Goal: Transaction & Acquisition: Purchase product/service

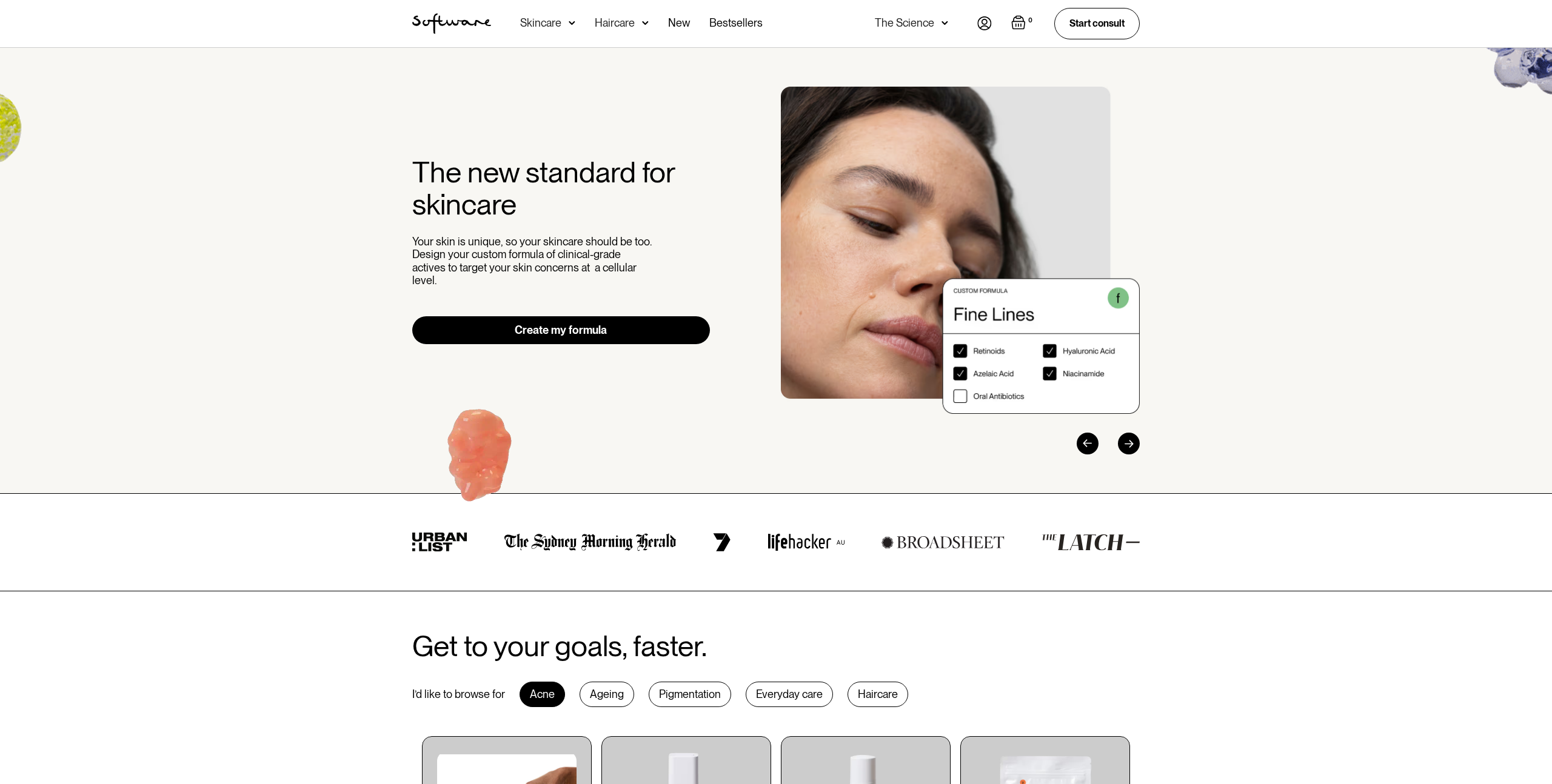
click at [566, 27] on div "Skincare" at bounding box center [547, 23] width 55 height 47
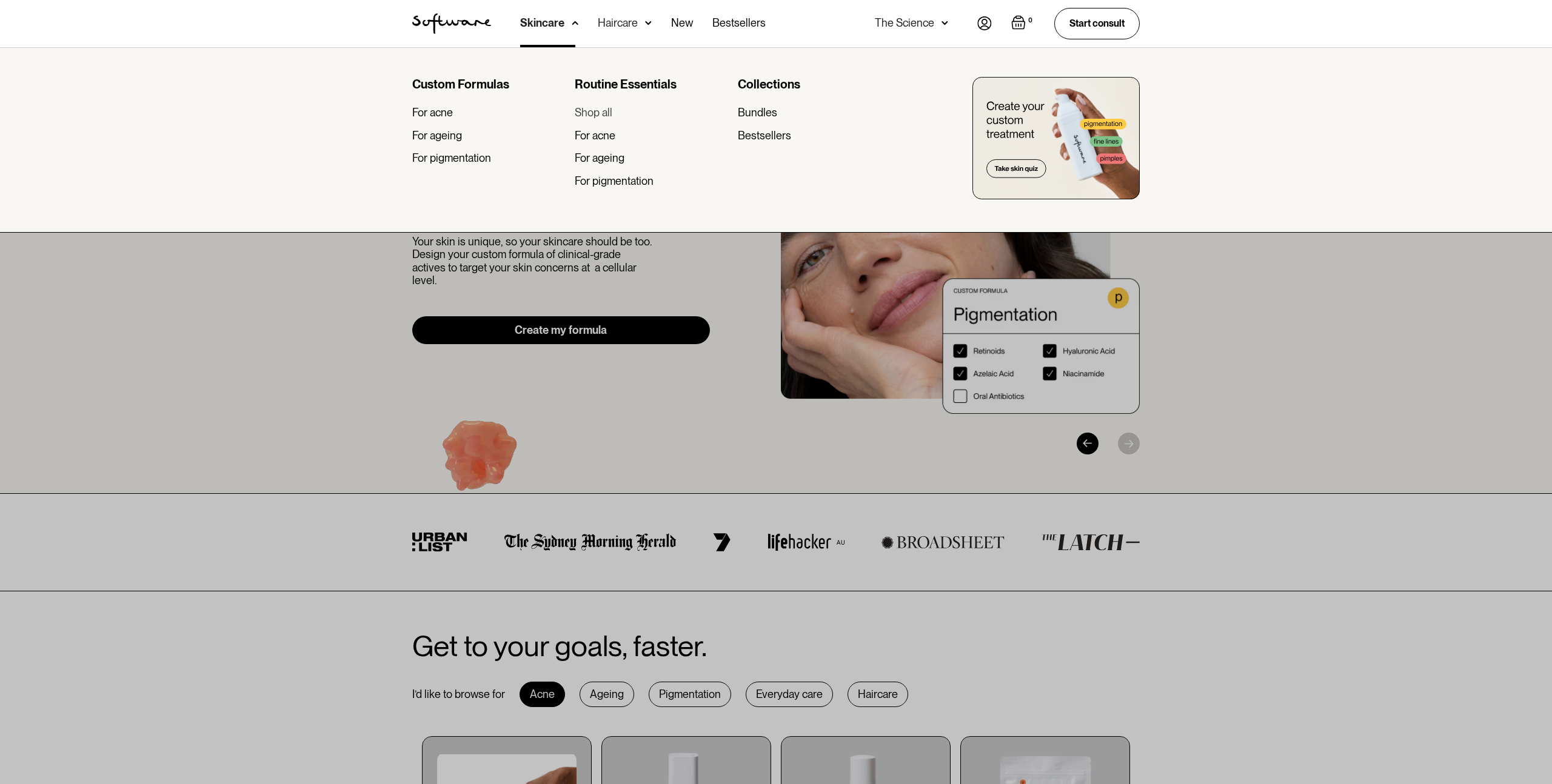
click at [596, 113] on div "Shop all" at bounding box center [593, 112] width 37 height 13
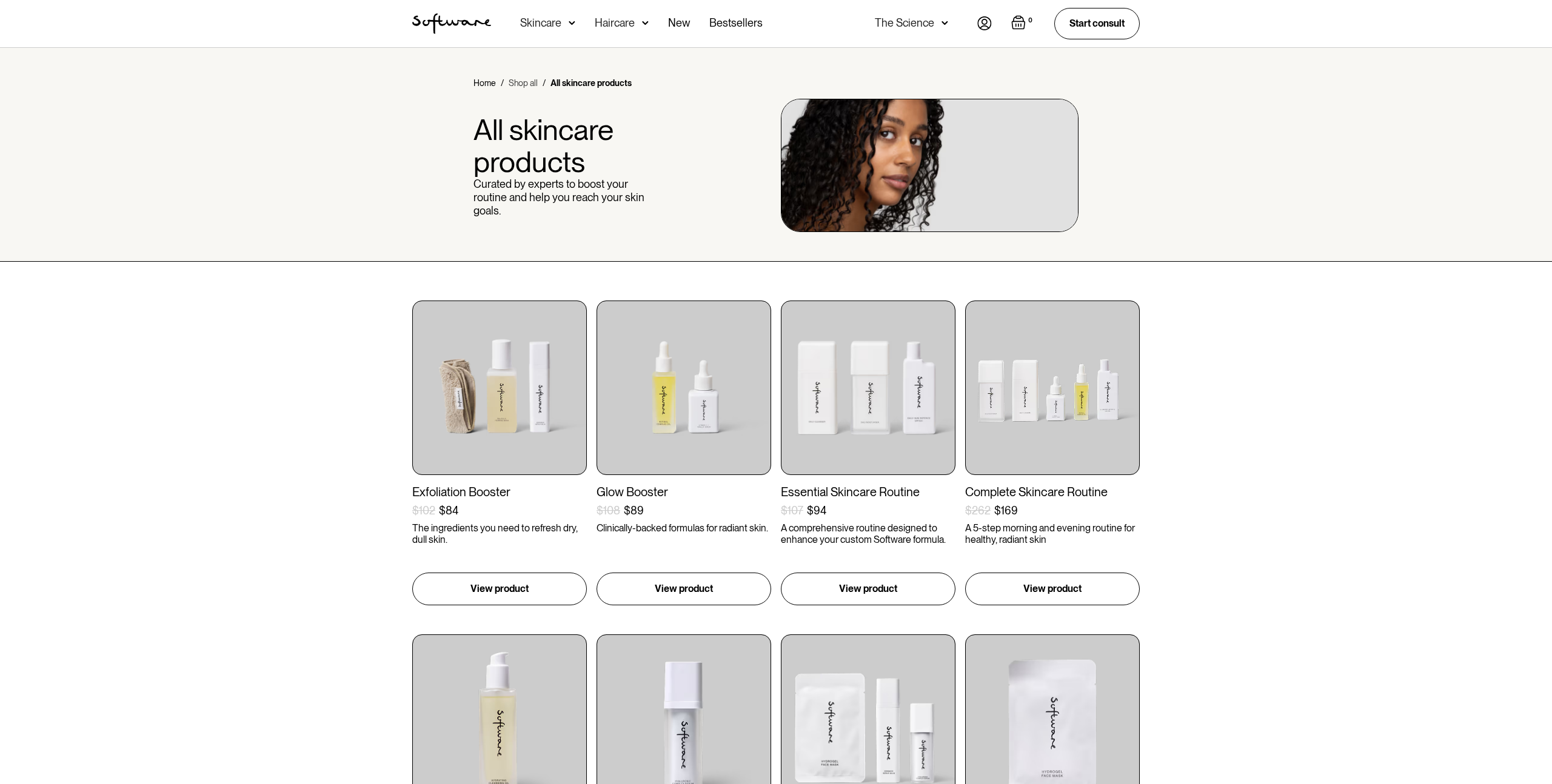
click at [530, 81] on link "Shop all" at bounding box center [523, 83] width 29 height 12
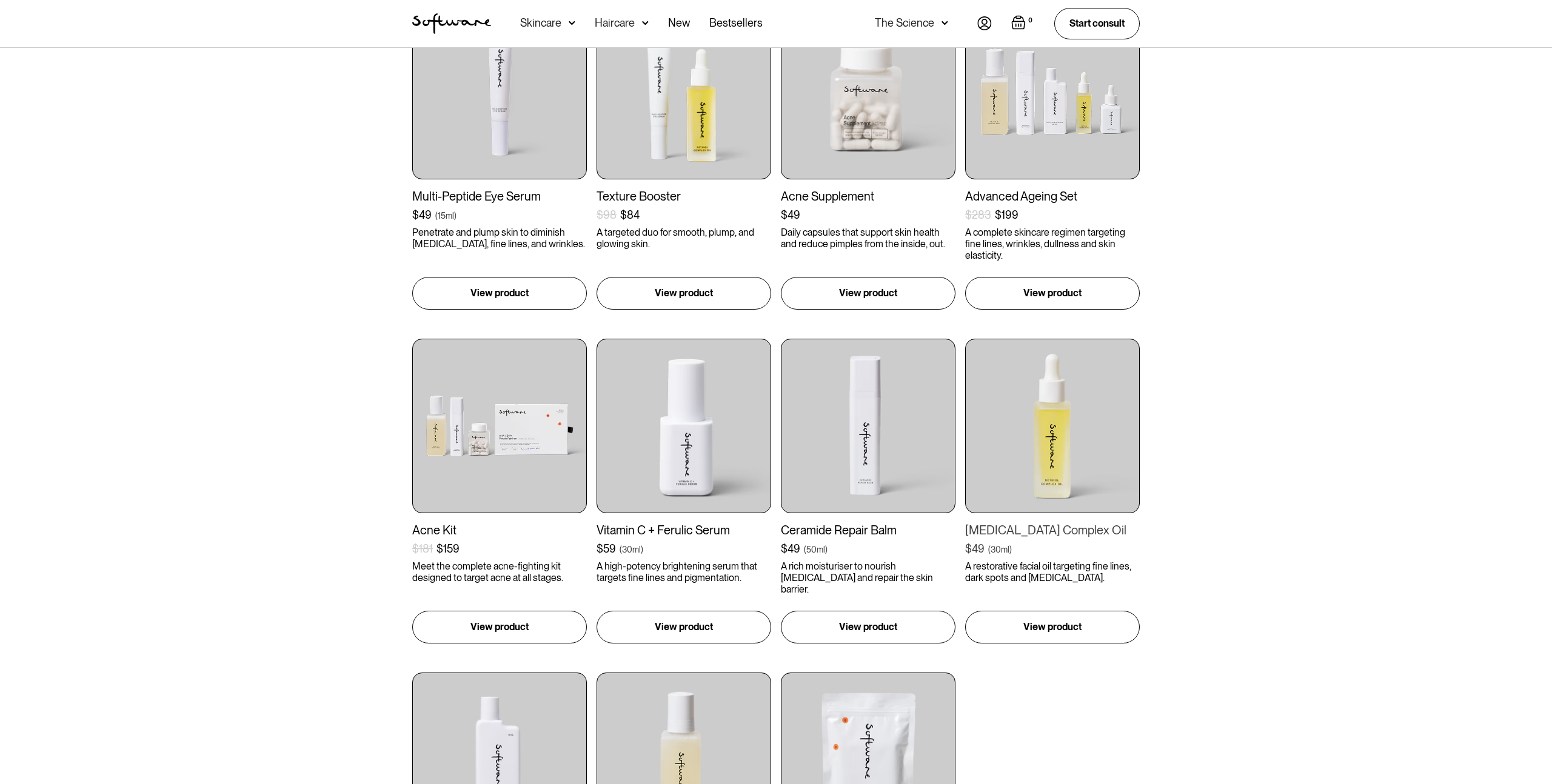
scroll to position [963, 0]
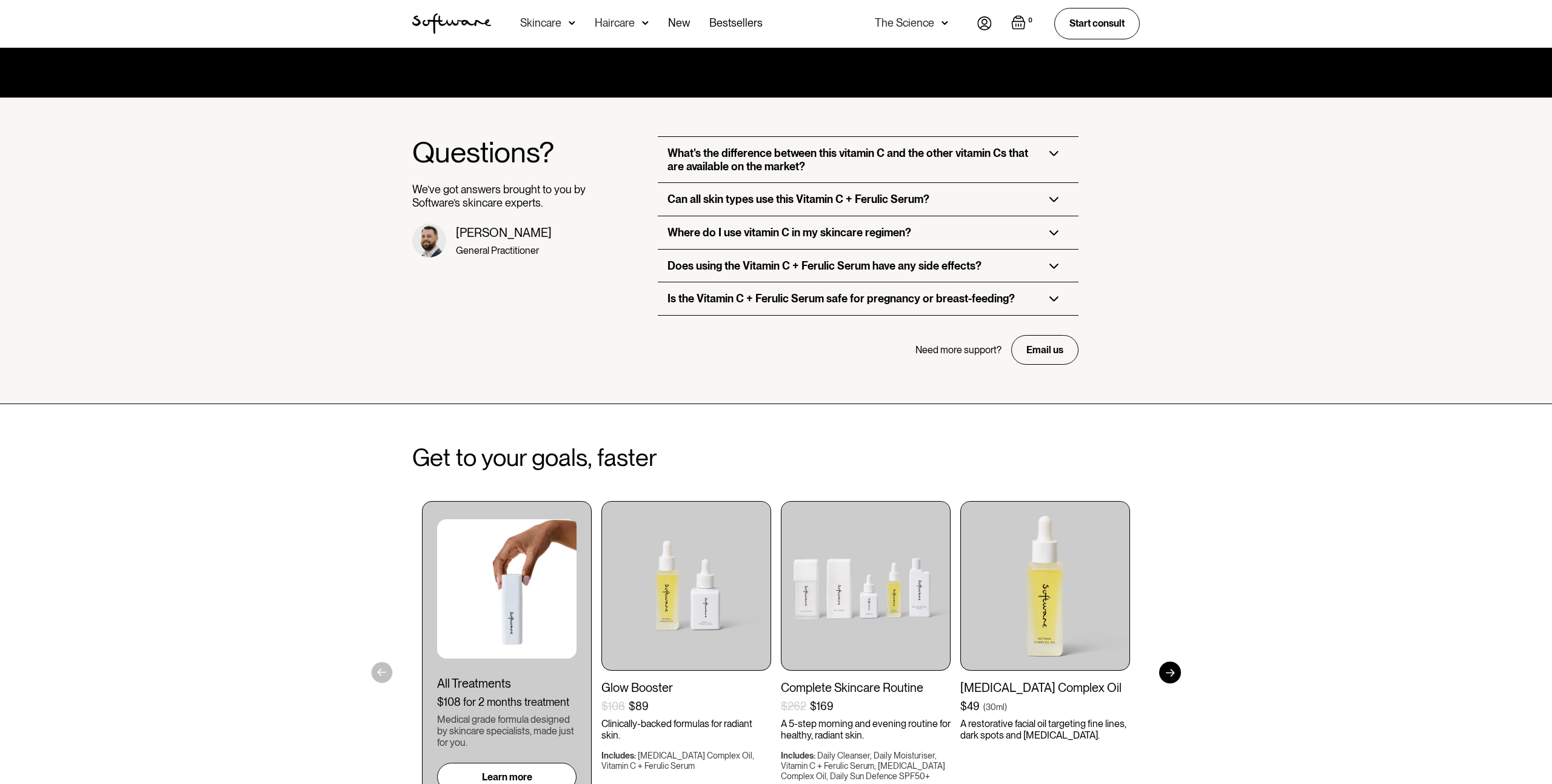
scroll to position [2486, 0]
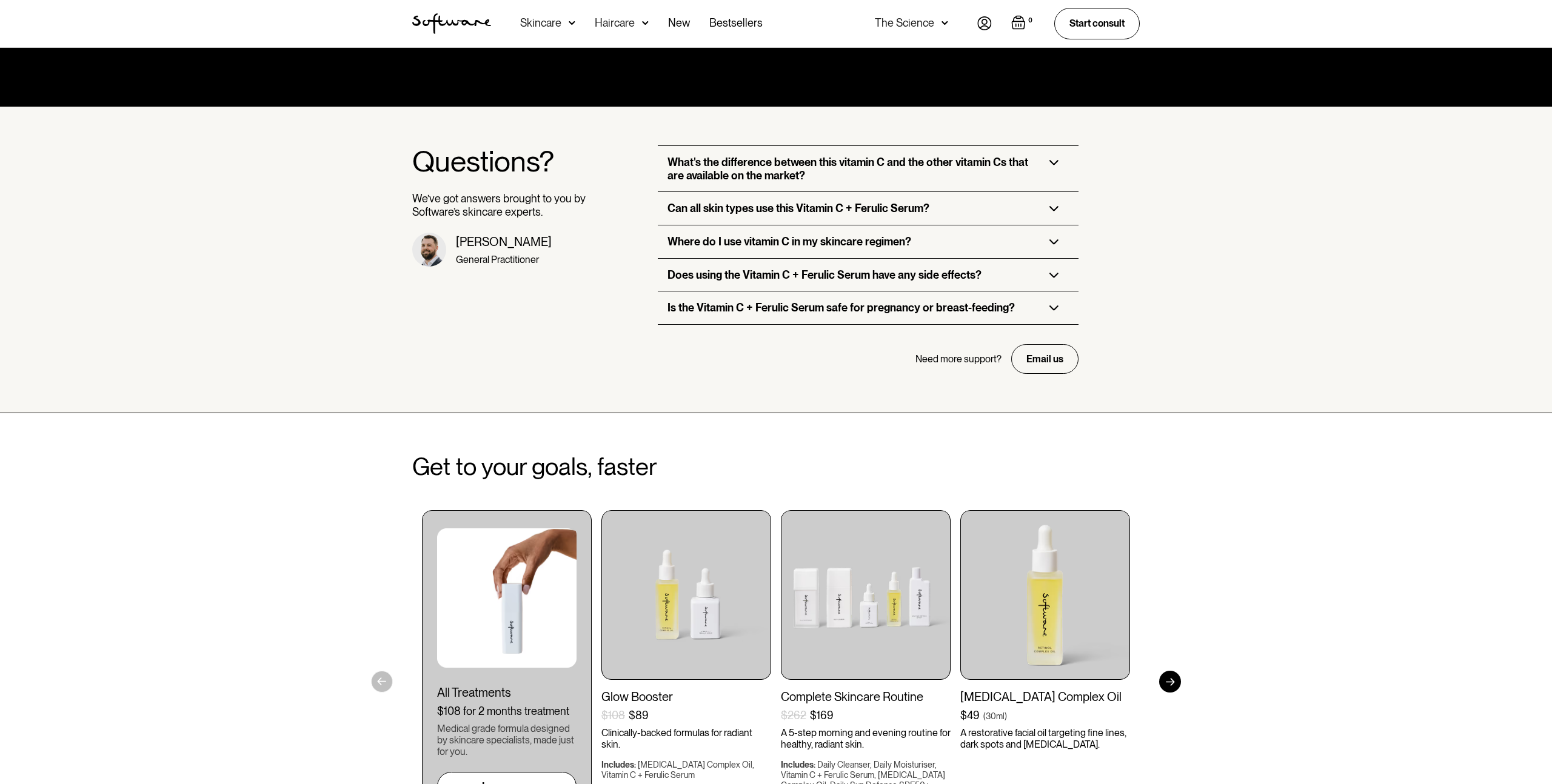
click at [810, 173] on h3 "What's the difference between this vitamin C and the other vitamin Cs that are …" at bounding box center [848, 168] width 362 height 26
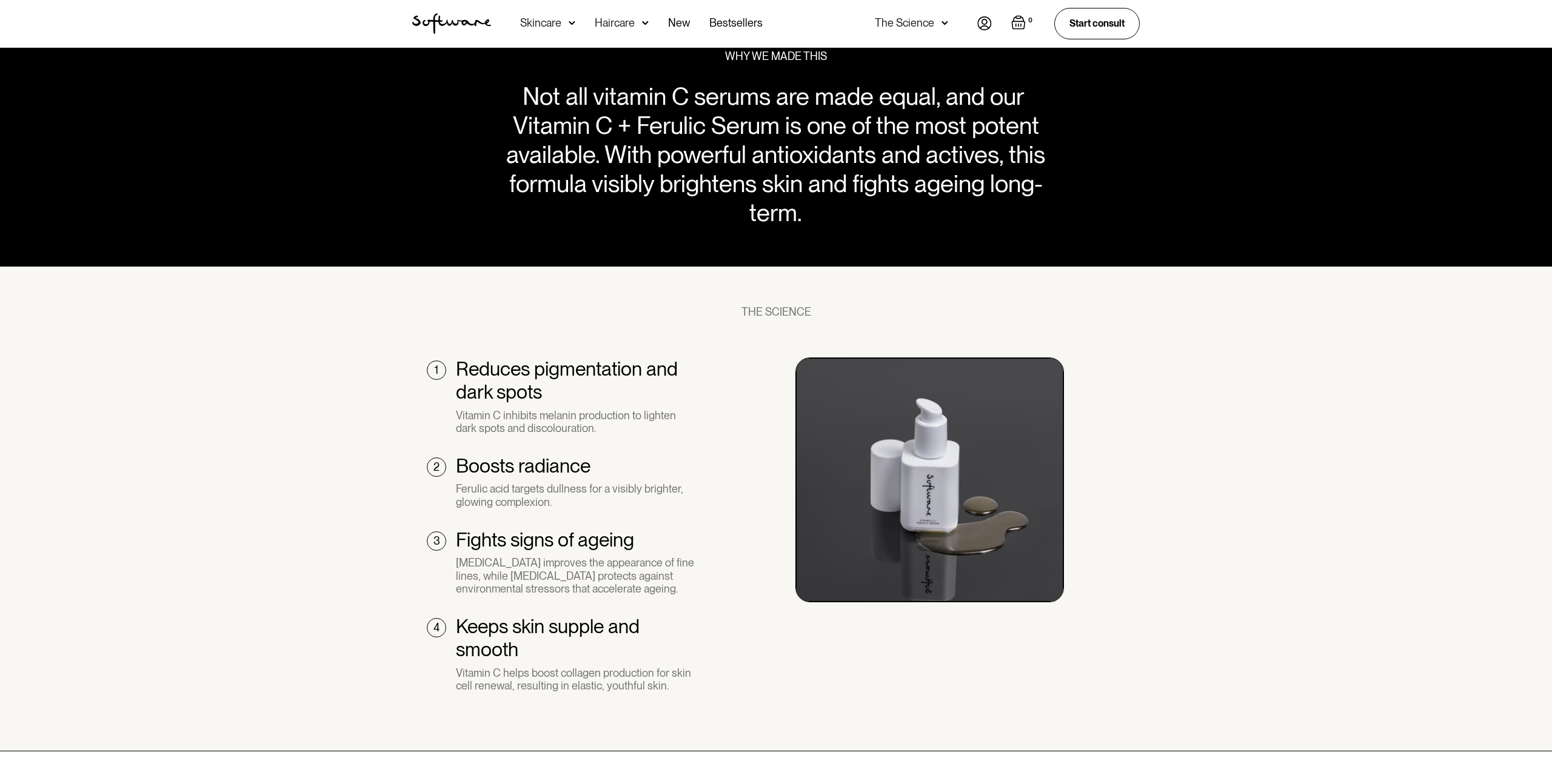
scroll to position [0, 0]
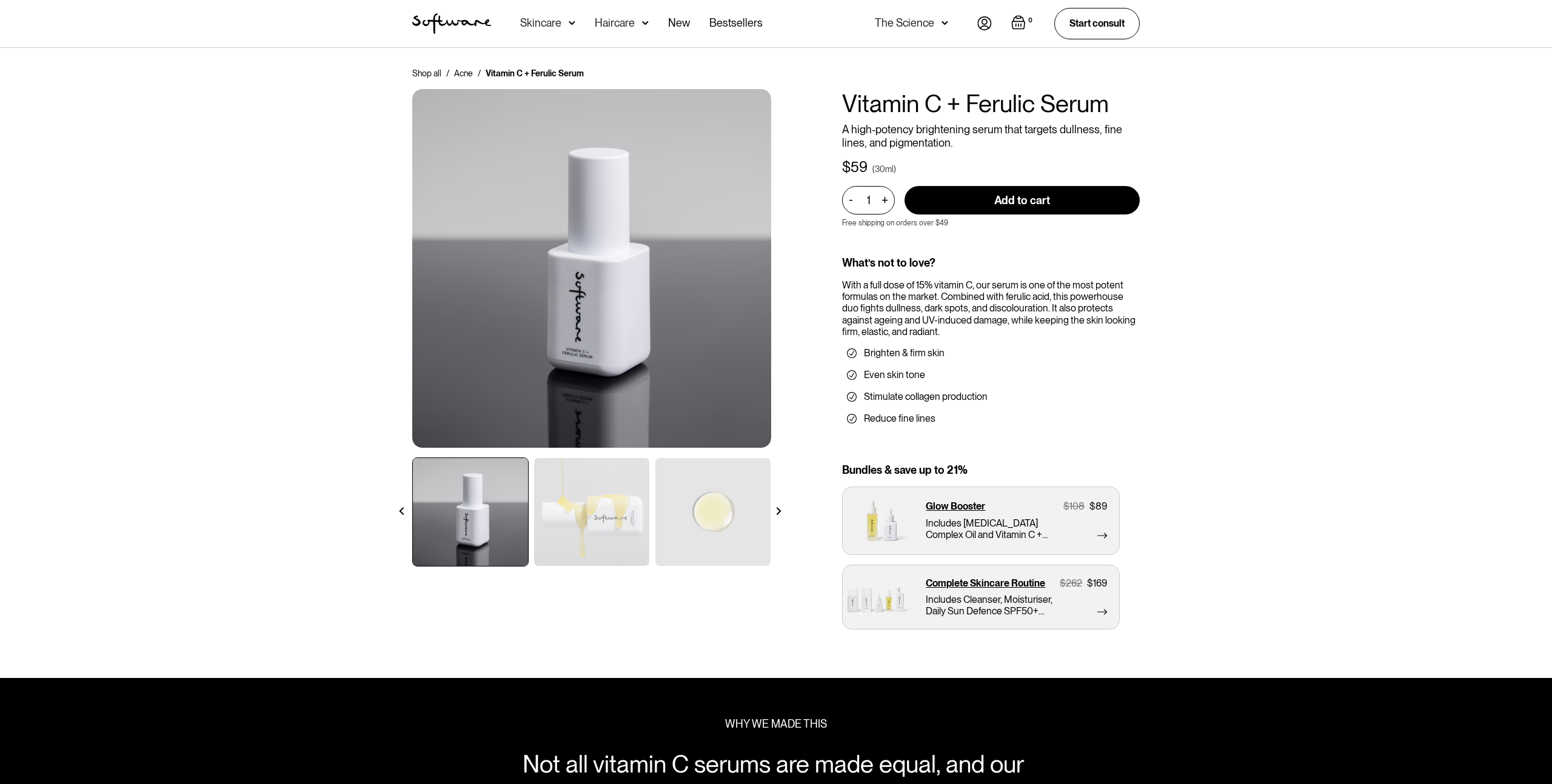
click at [954, 202] on input "Add to cart" at bounding box center [1022, 200] width 235 height 29
type input "Add to cart"
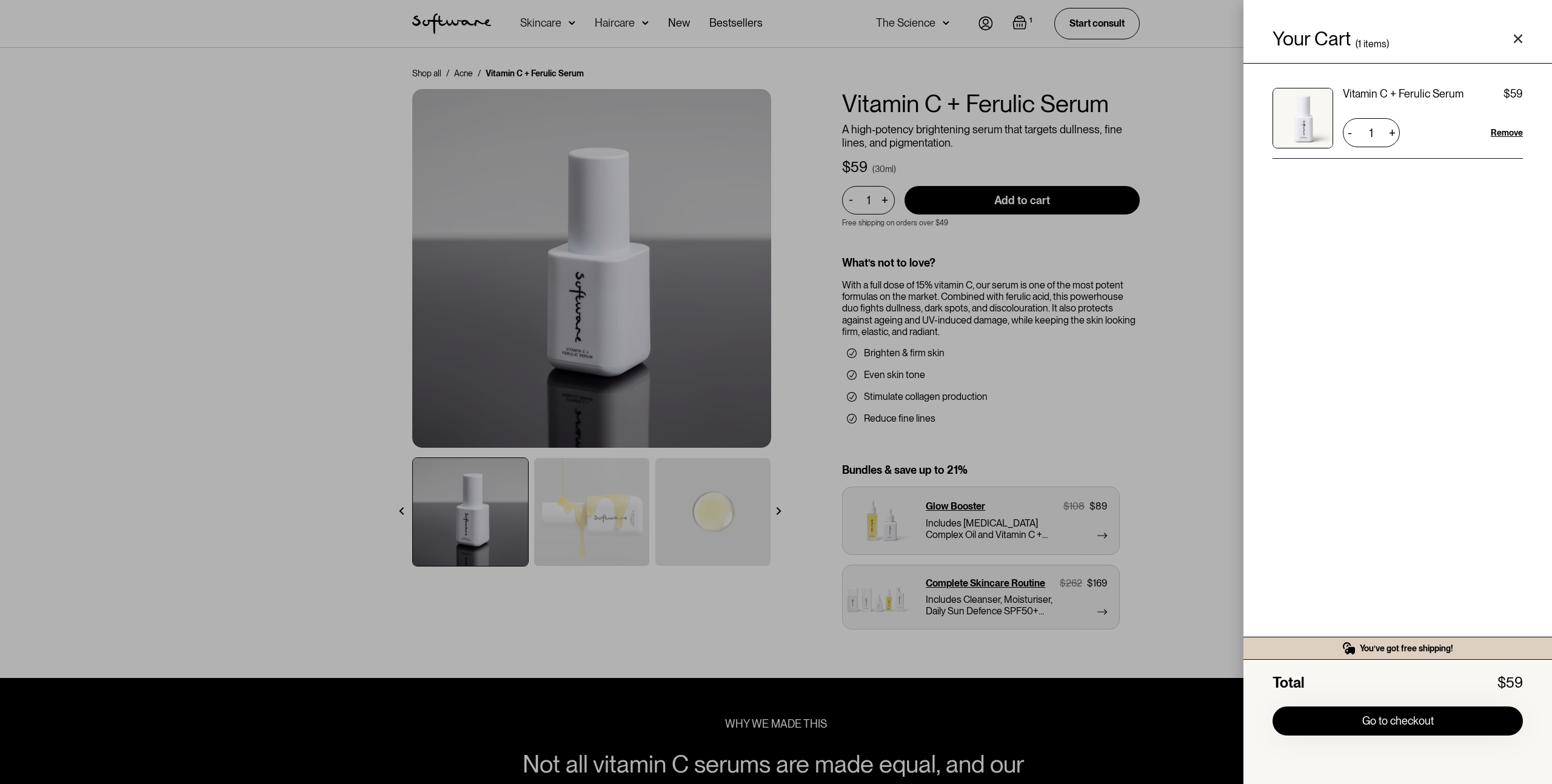
click at [1086, 469] on div "Your Cart ( 1 items) Vitamin C + Ferulic Serum $59 $59 1 + - Remove You’ve got …" at bounding box center [776, 392] width 1552 height 784
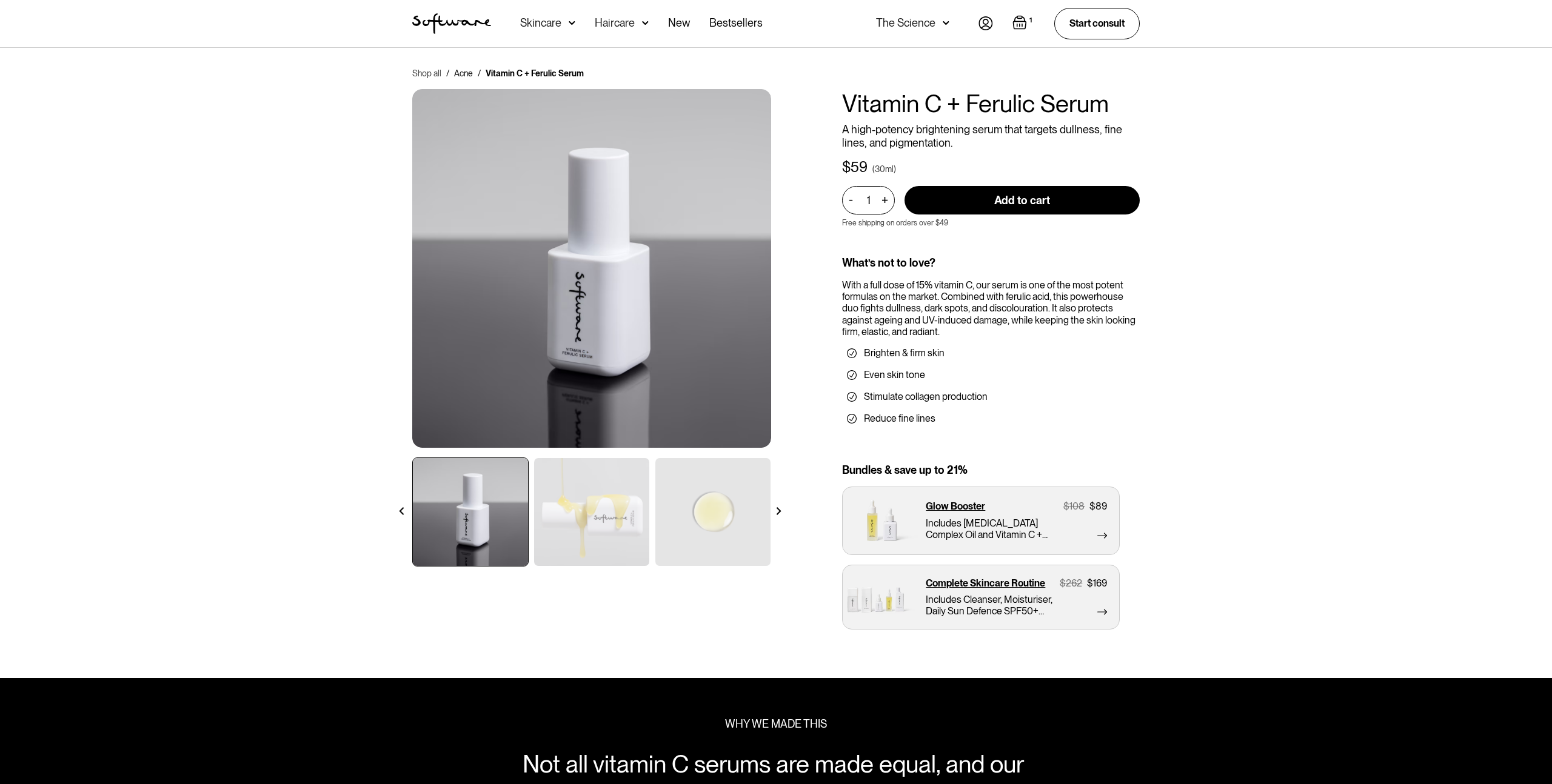
click at [425, 71] on link "Shop all" at bounding box center [427, 73] width 29 height 12
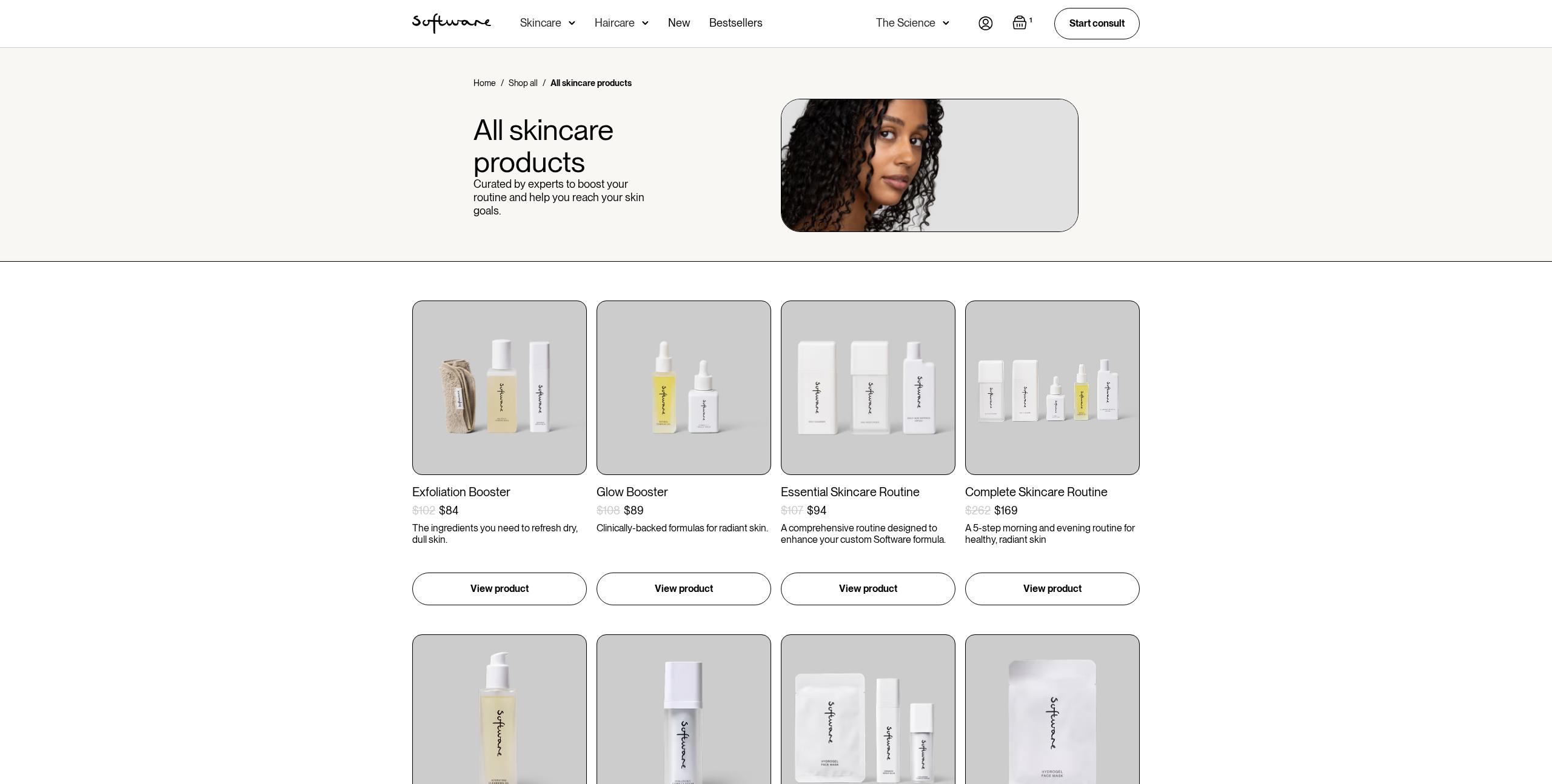
click at [1016, 18] on img "Open cart containing 1 items" at bounding box center [1019, 23] width 15 height 15
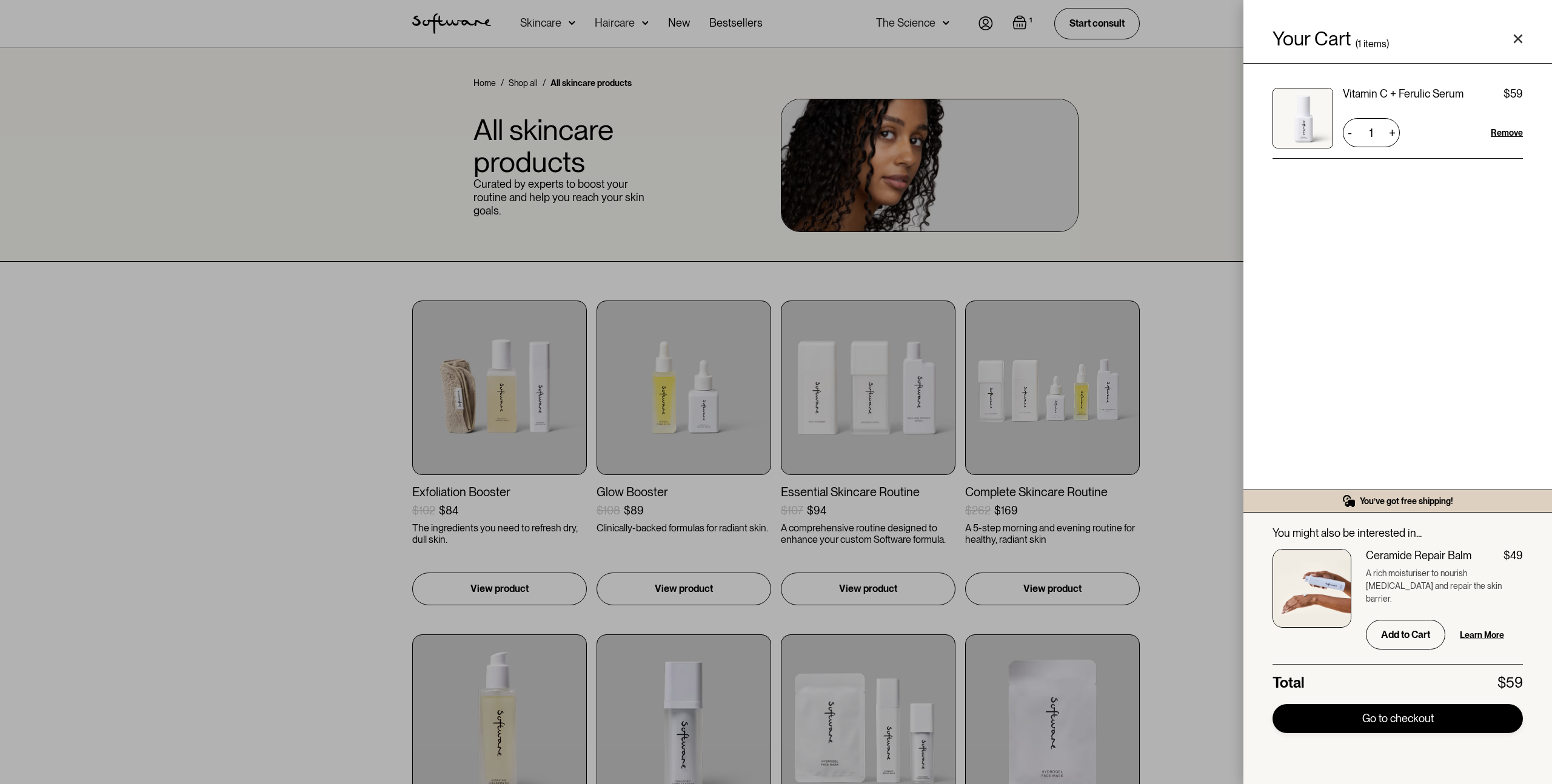
click at [1378, 720] on link "Go to checkout" at bounding box center [1397, 719] width 250 height 29
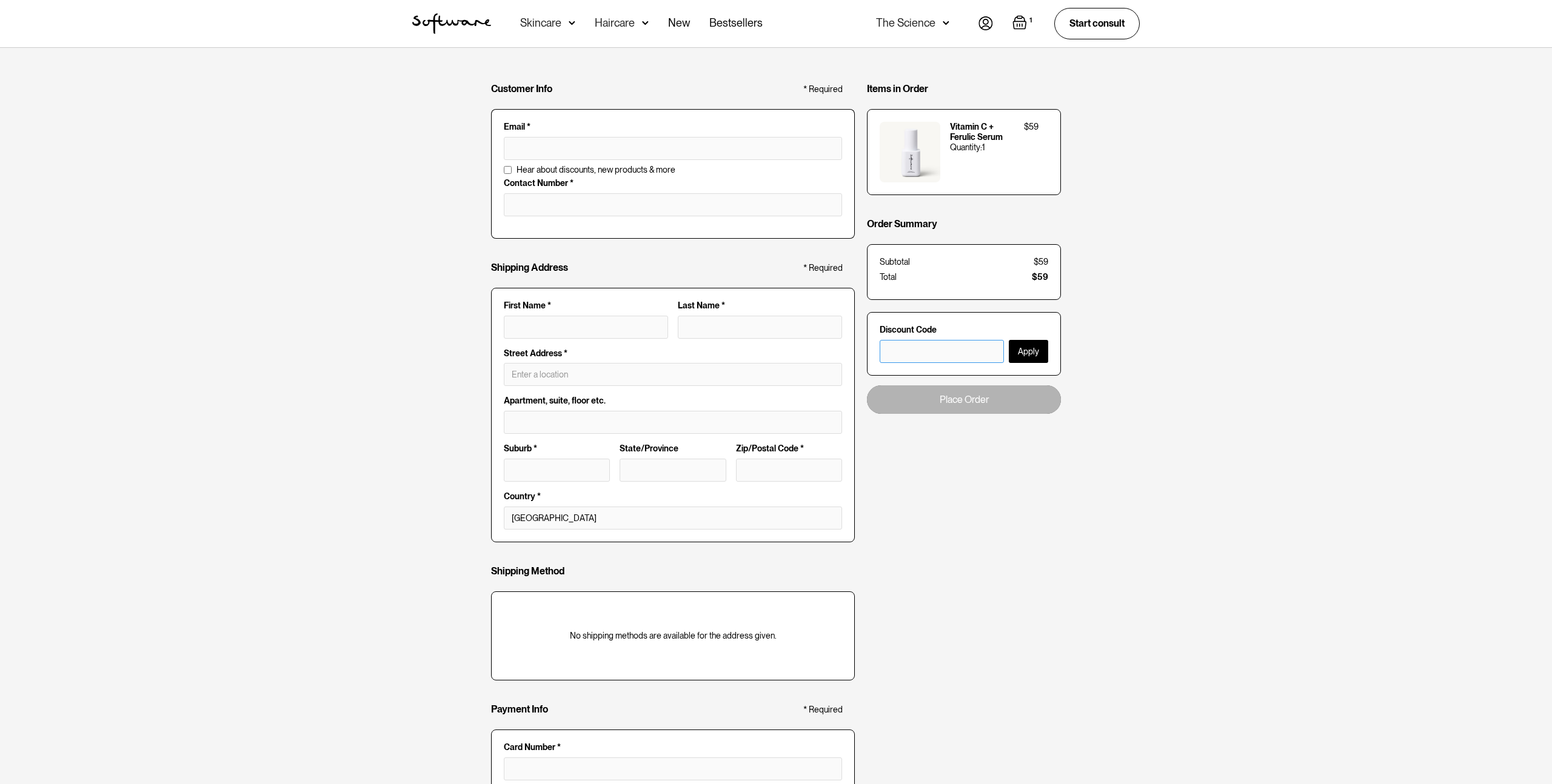
drag, startPoint x: 931, startPoint y: 348, endPoint x: 956, endPoint y: 349, distance: 25.0
click at [931, 348] on input "text" at bounding box center [942, 351] width 124 height 23
paste input "EUCSTAFF70"
type input "EUCSTAFF70"
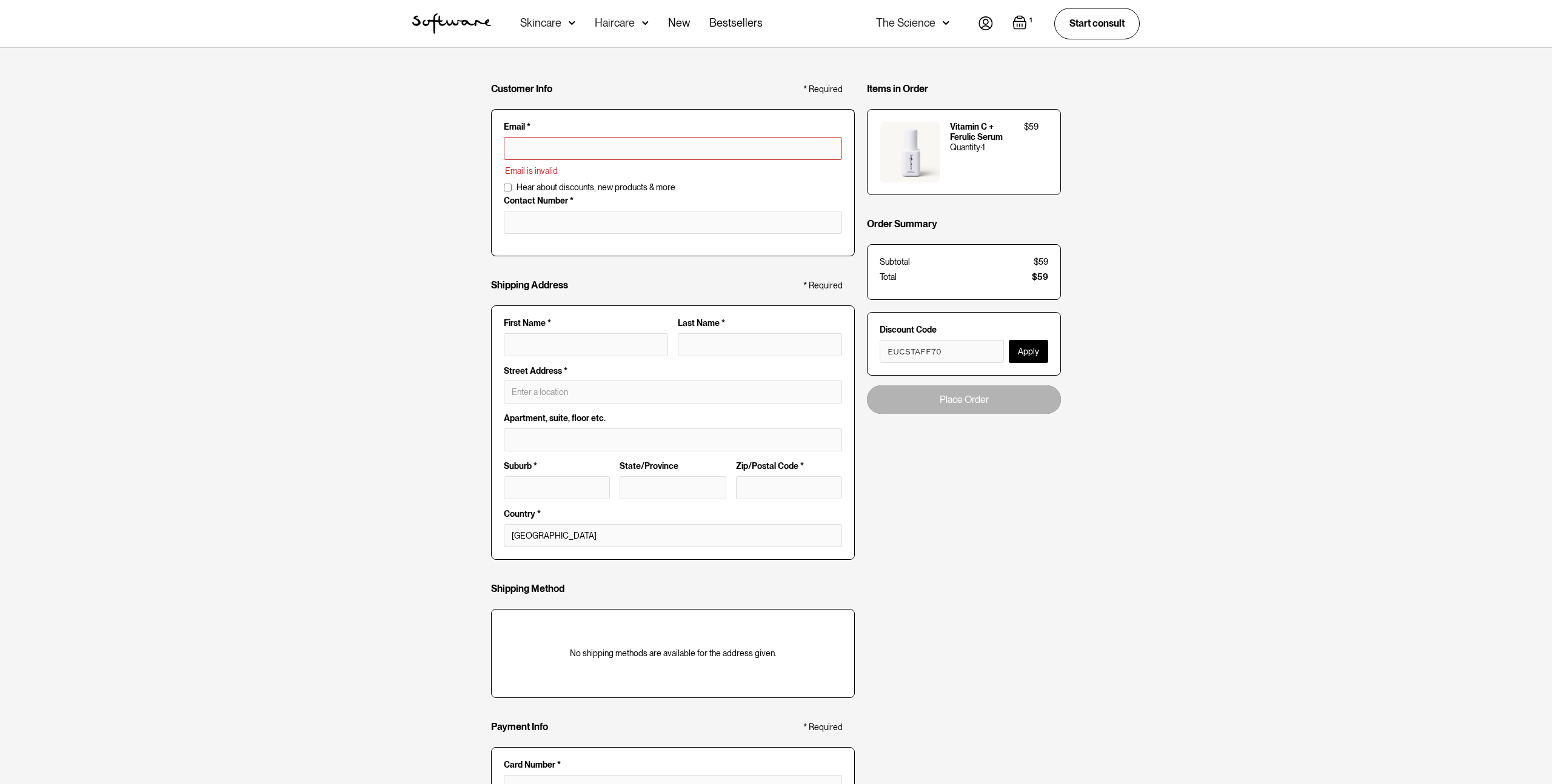
click at [1025, 355] on button "Apply" at bounding box center [1028, 351] width 40 height 23
click at [561, 23] on div "Haircare" at bounding box center [541, 23] width 41 height 12
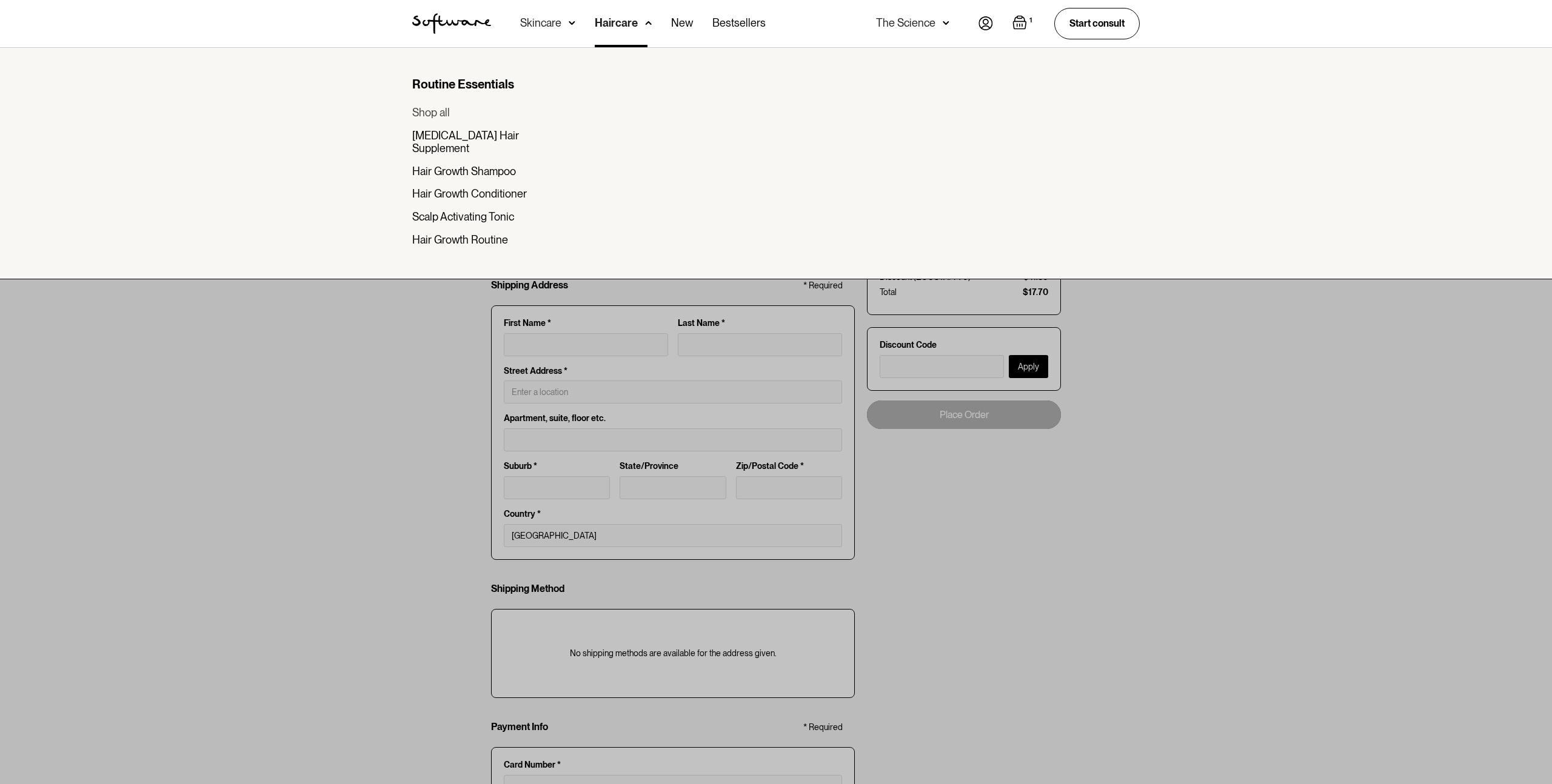
click at [430, 111] on div "Shop all" at bounding box center [430, 112] width 37 height 13
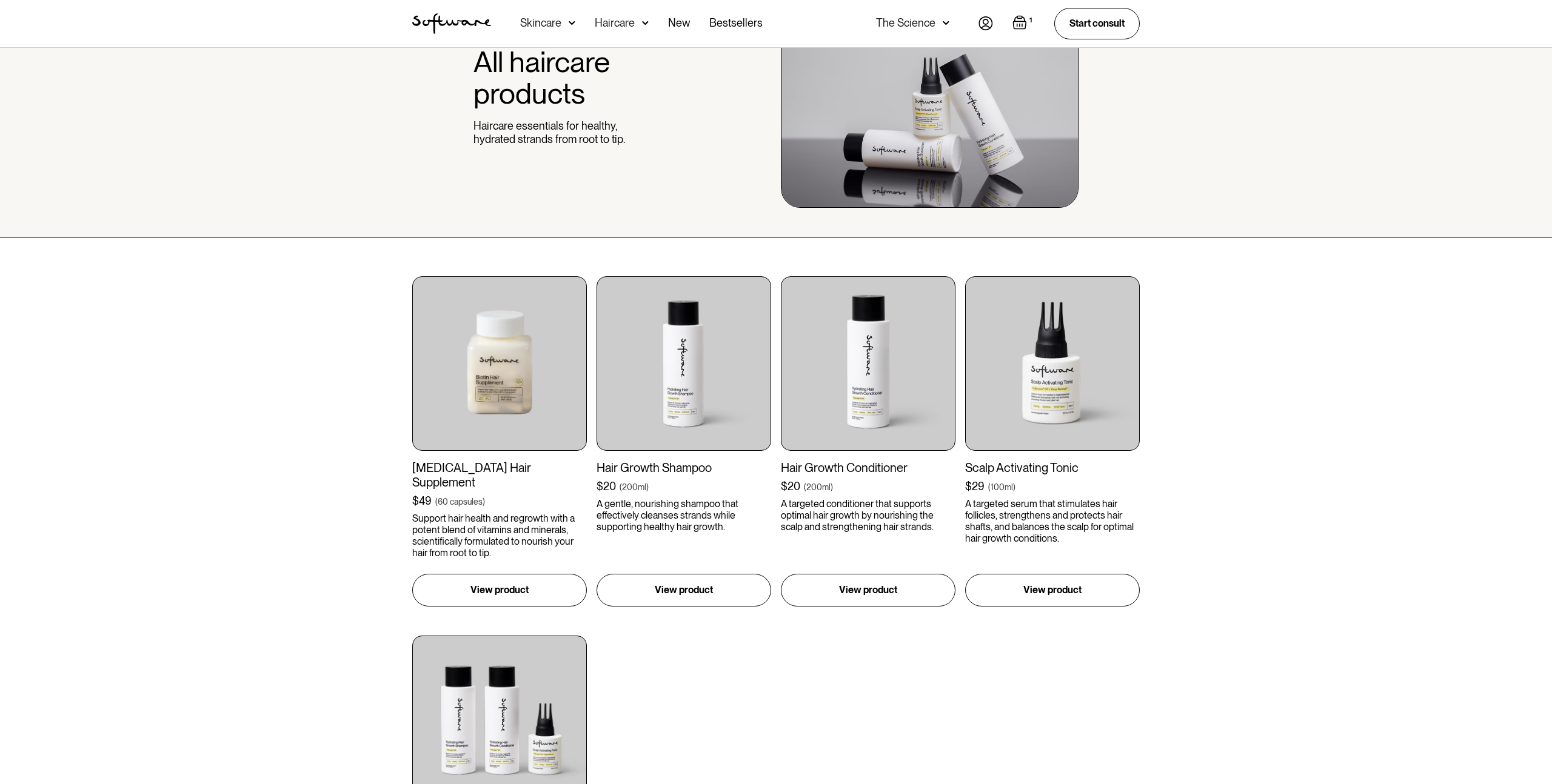
scroll to position [116, 0]
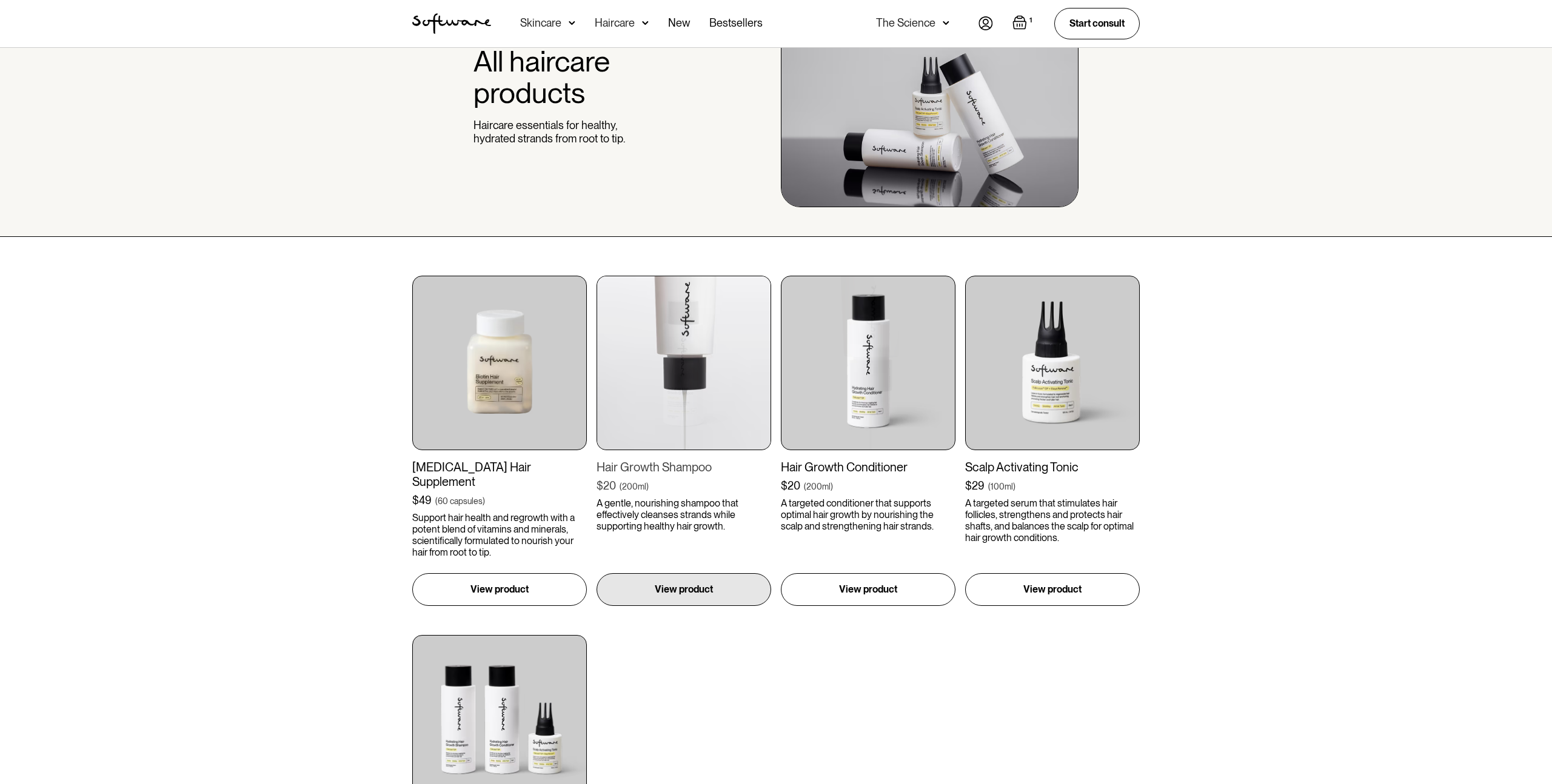
click at [695, 410] on img at bounding box center [684, 363] width 175 height 175
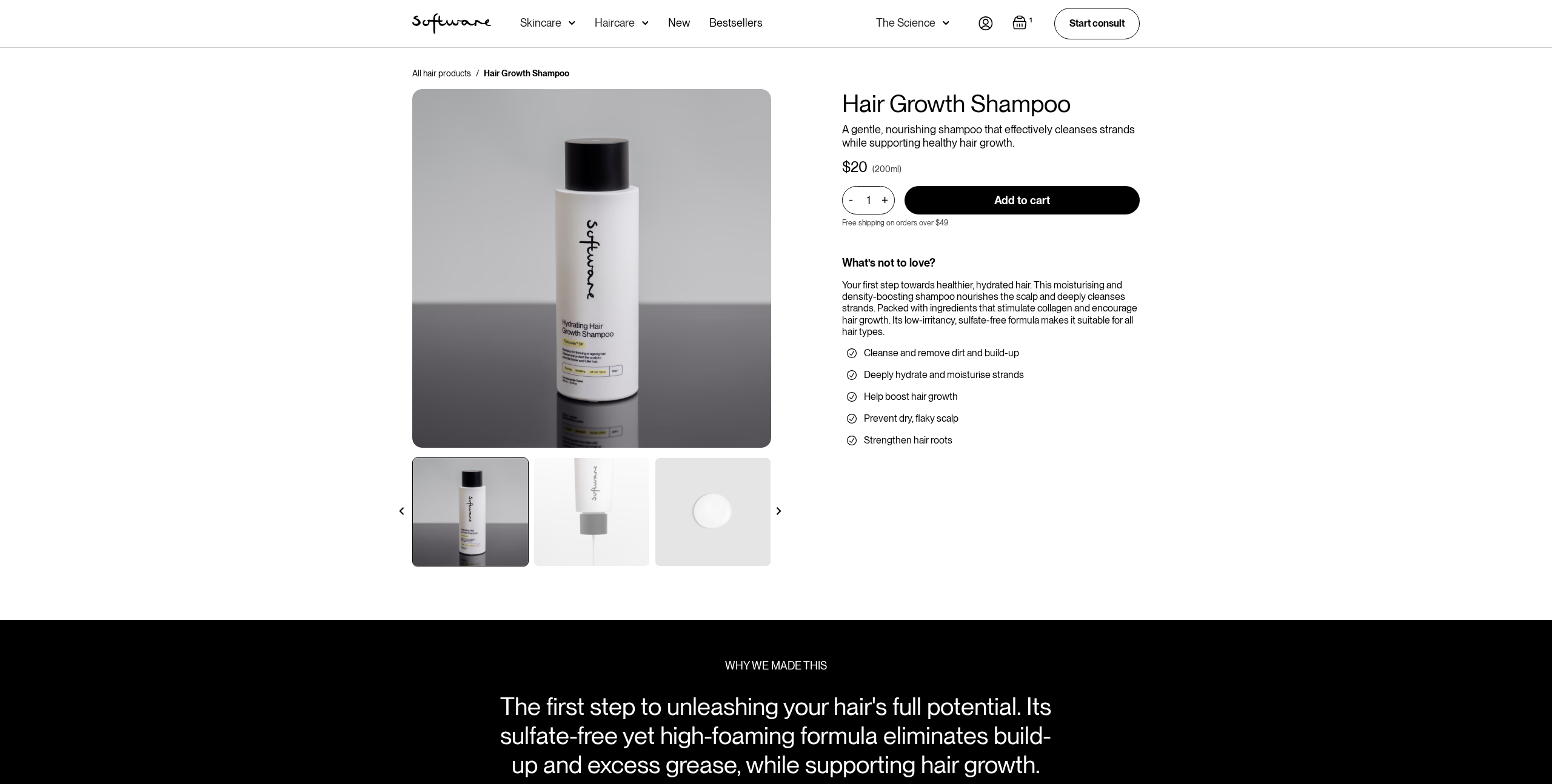
click at [960, 211] on input "Add to cart" at bounding box center [1022, 200] width 235 height 29
type input "Add to cart"
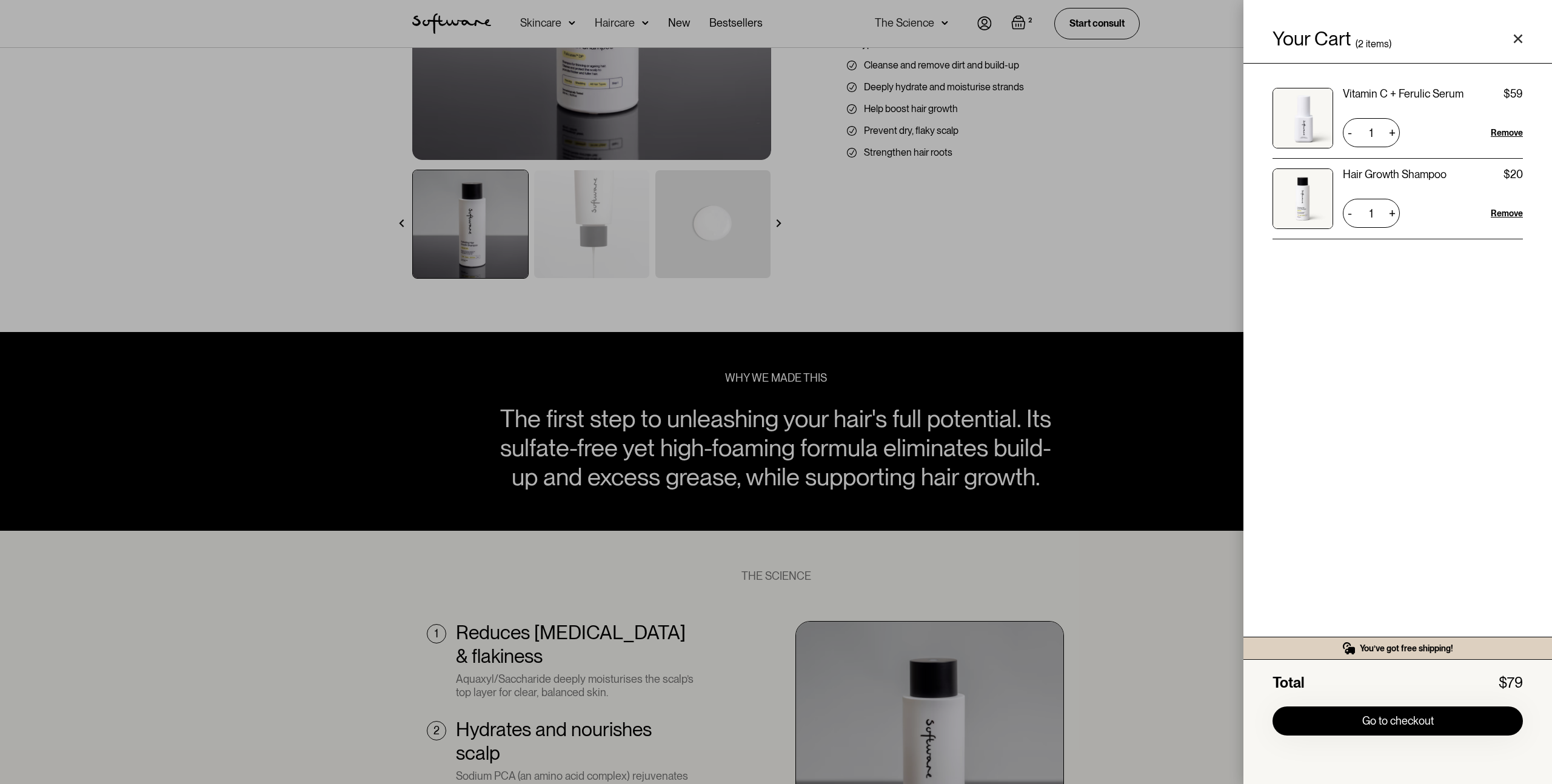
click at [937, 345] on div "Your Cart ( 2 items) Vitamin C + Ferulic Serum $59 $59 1 + - Remove Hair Growth…" at bounding box center [776, 392] width 1552 height 784
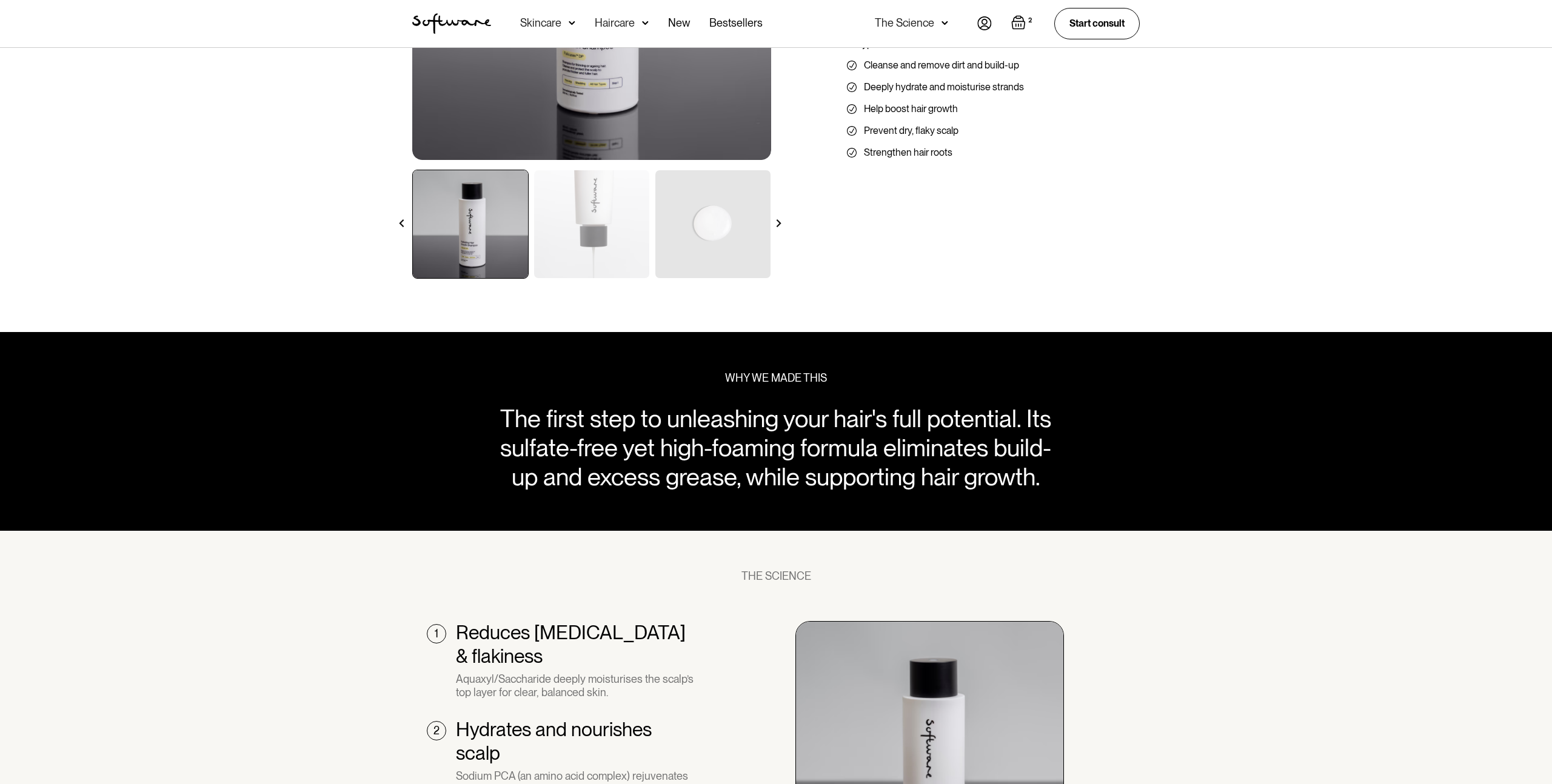
scroll to position [358, 0]
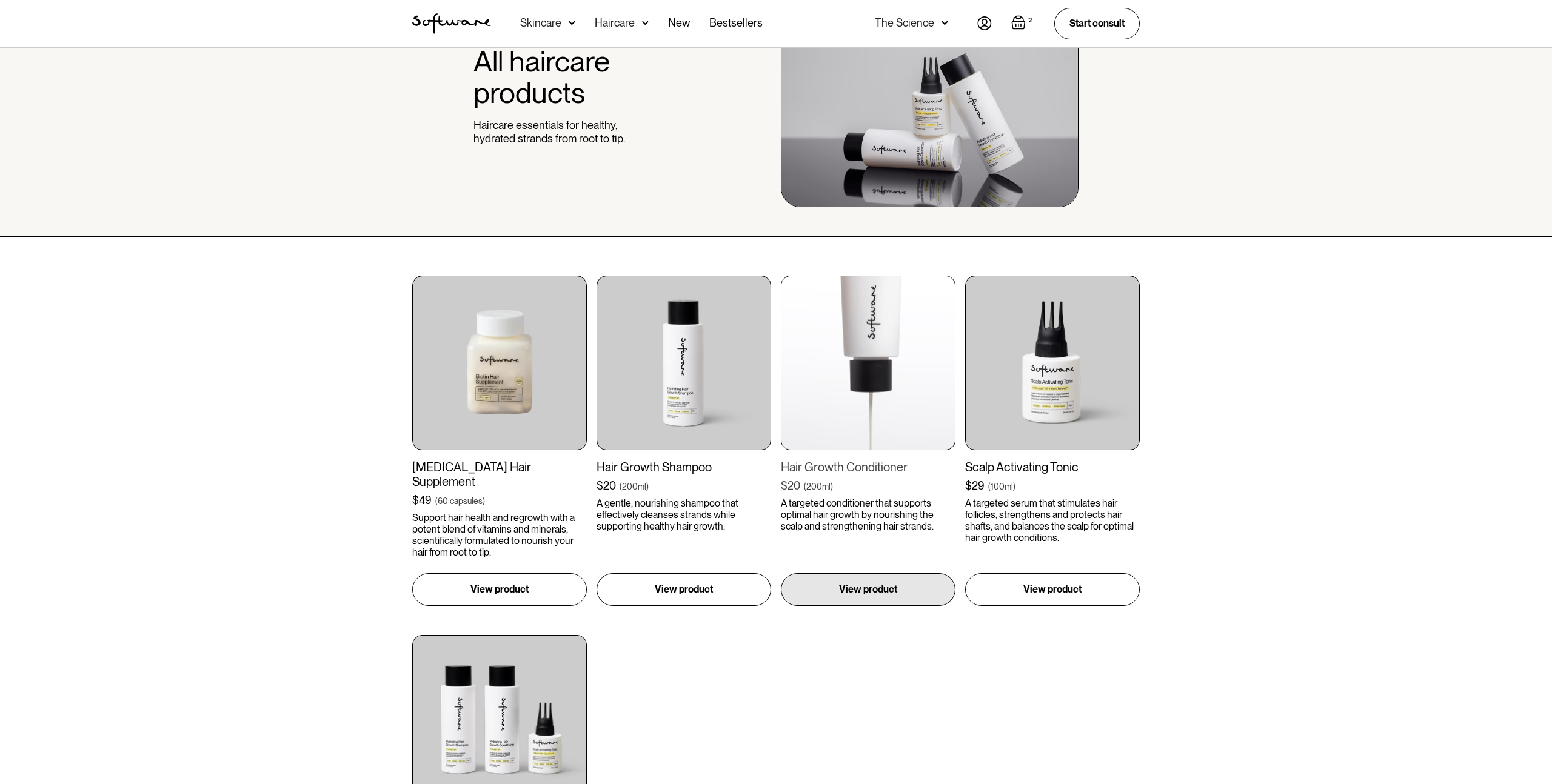
click at [842, 328] on img at bounding box center [868, 363] width 175 height 175
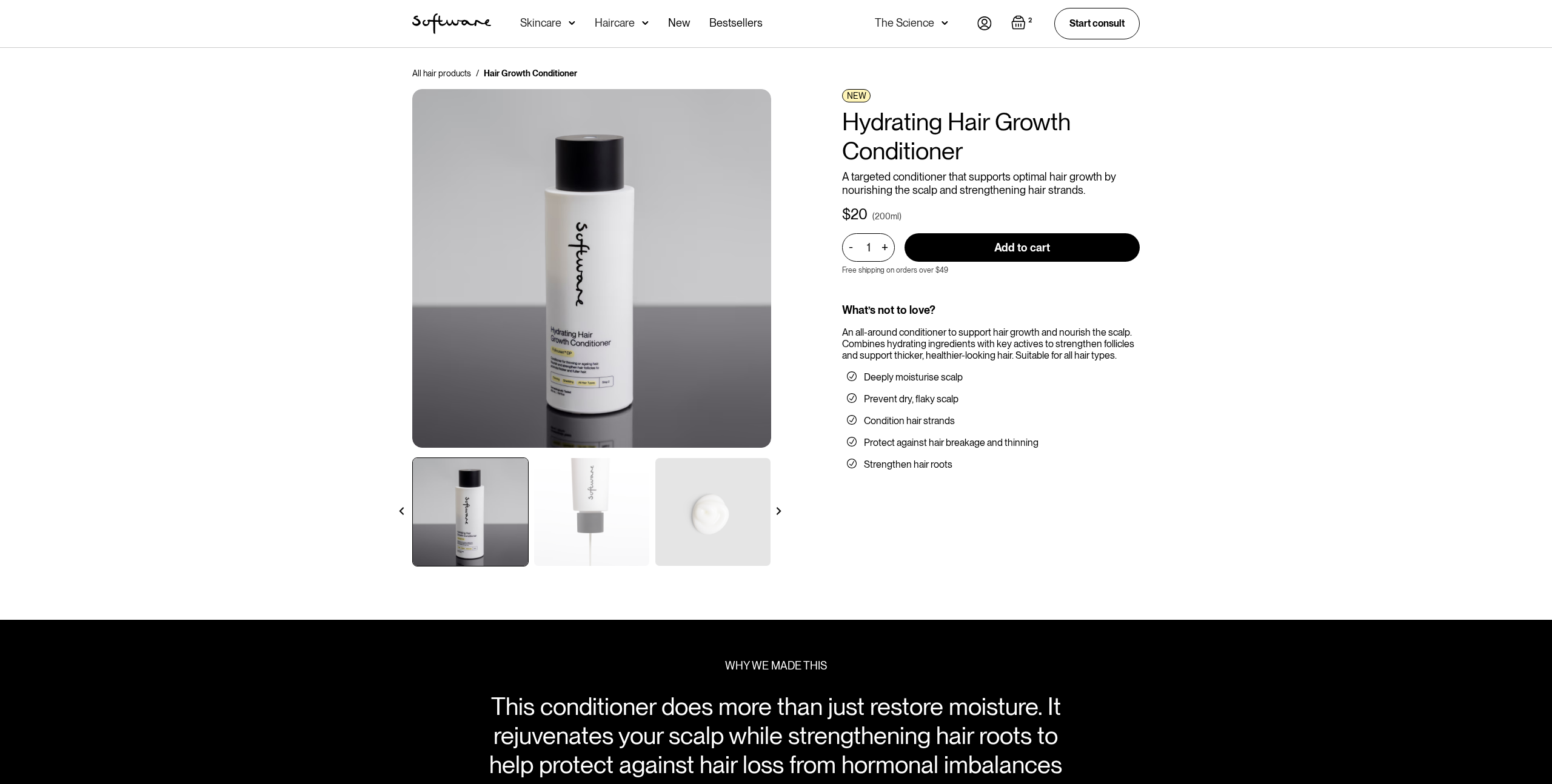
click at [1062, 255] on input "Add to cart" at bounding box center [1022, 247] width 235 height 29
type input "Add to cart"
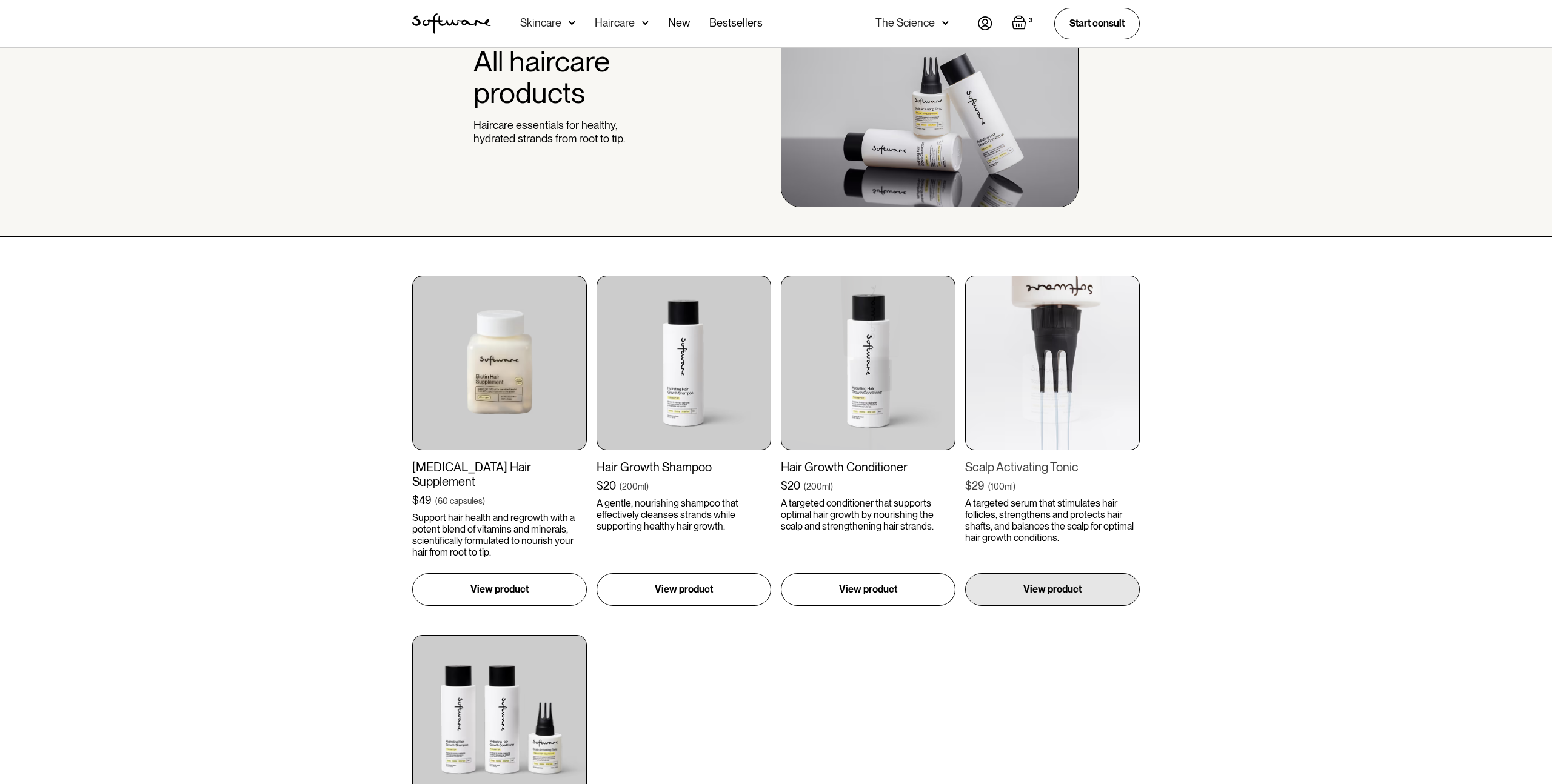
click at [1060, 371] on img at bounding box center [1053, 363] width 175 height 175
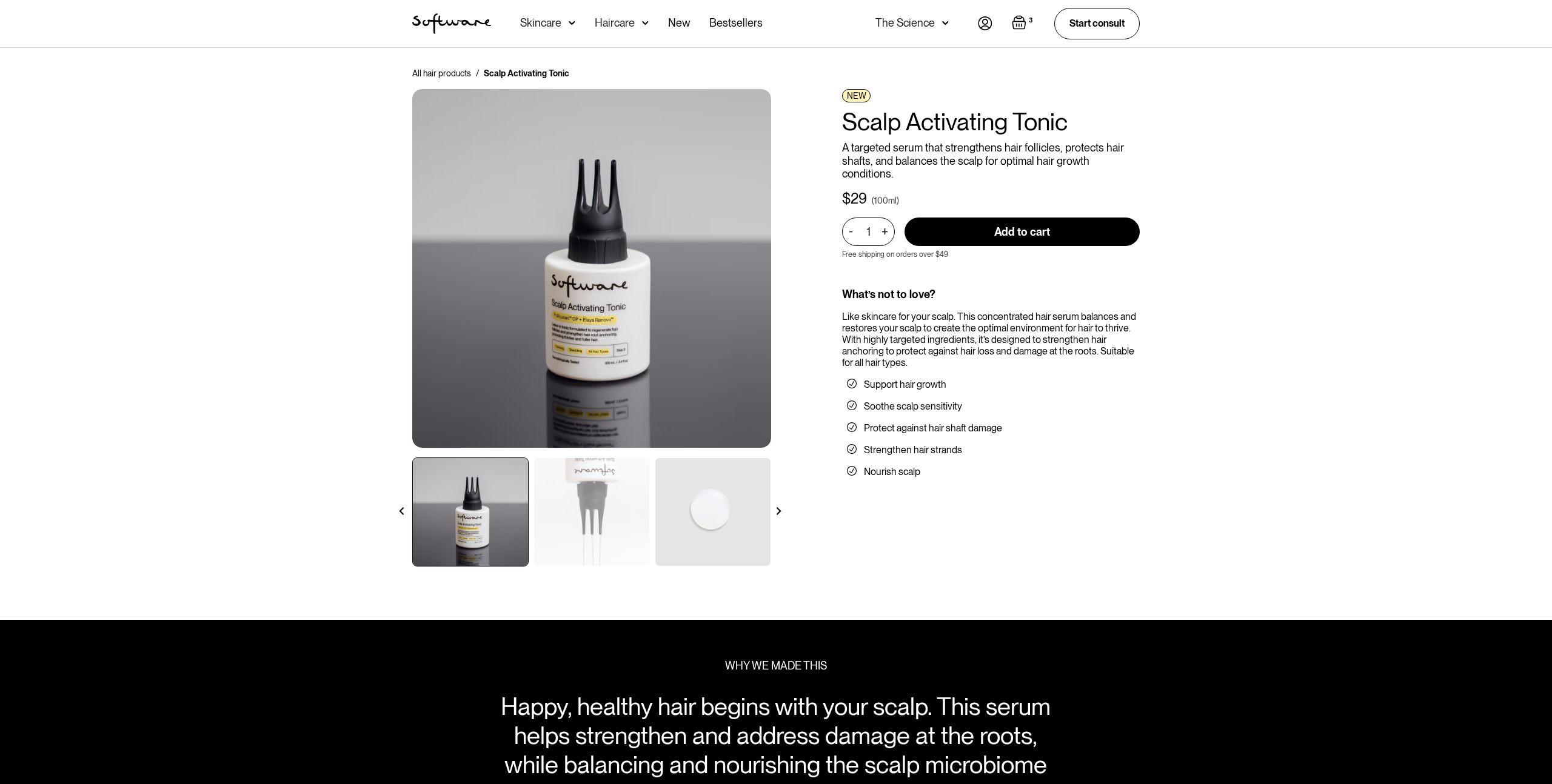
click at [1012, 231] on input "Add to cart" at bounding box center [1022, 231] width 235 height 29
type input "Add to cart"
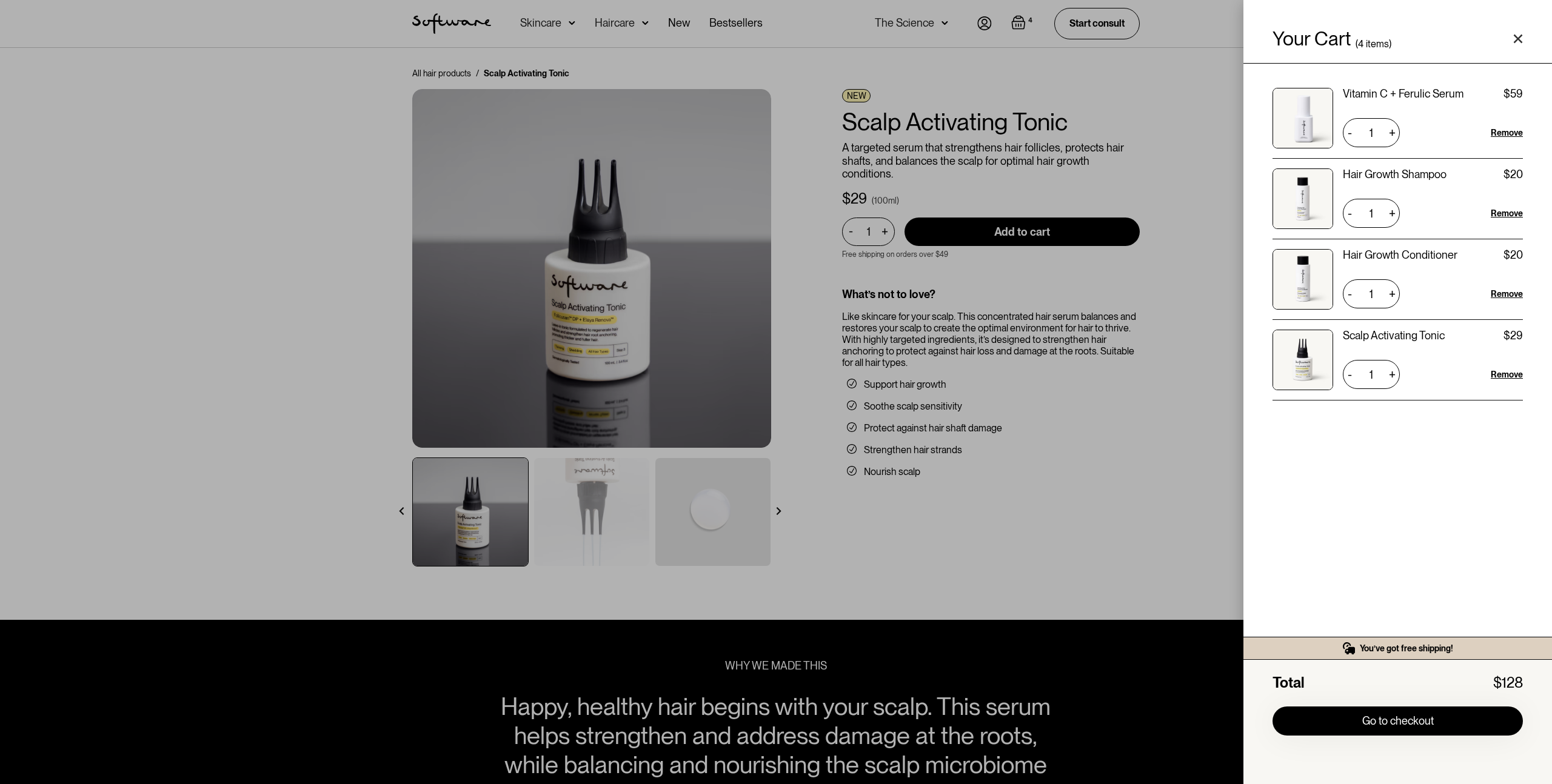
click at [1307, 288] on img at bounding box center [1302, 279] width 61 height 61
drag, startPoint x: 1185, startPoint y: 346, endPoint x: 783, endPoint y: 429, distance: 410.5
click at [1185, 346] on div "Your Cart ( 4 items) Vitamin C + Ferulic Serum $59 $59 1 + - Remove Hair Growth…" at bounding box center [776, 392] width 1552 height 784
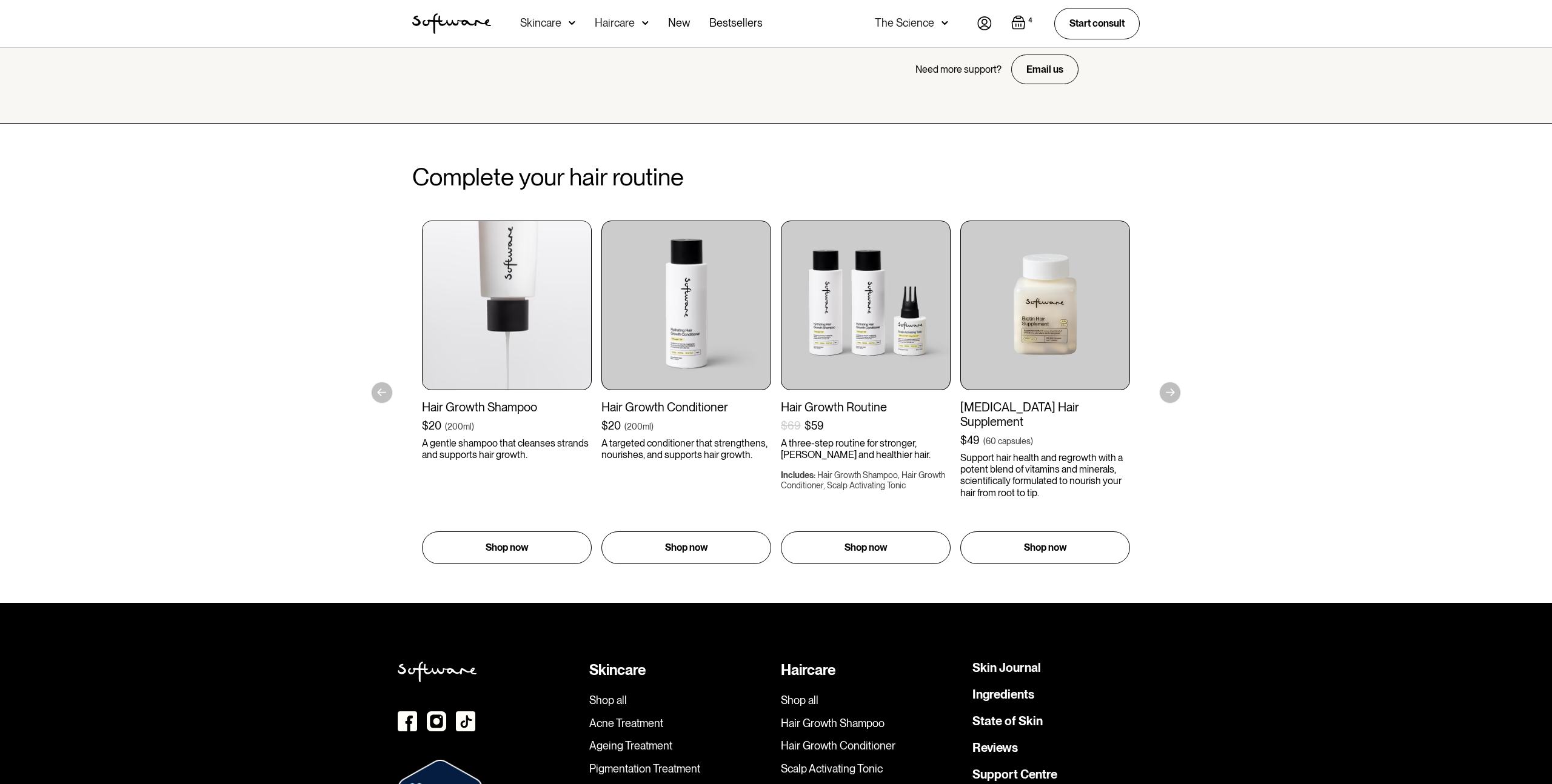
scroll to position [2103, 0]
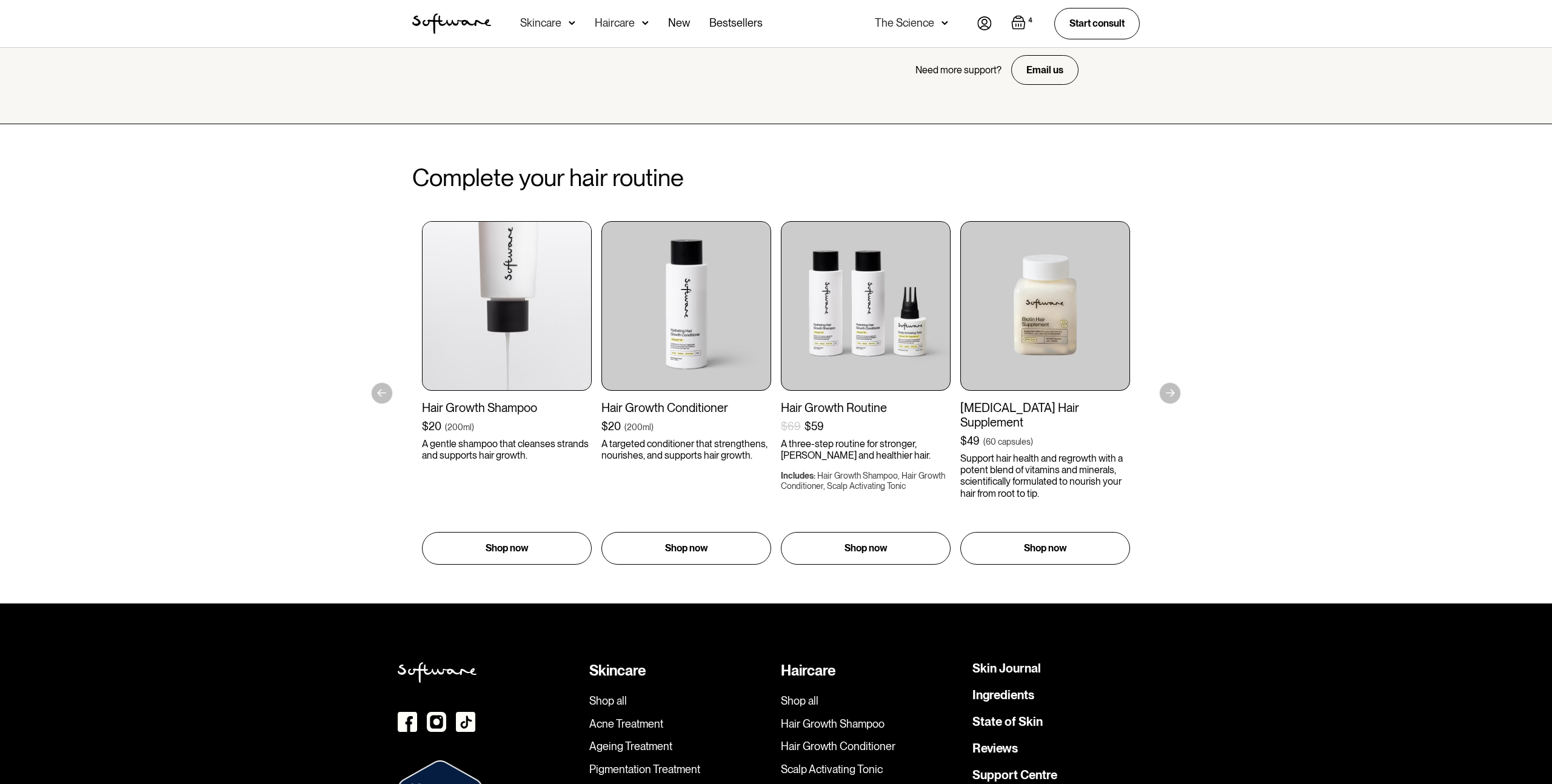
click at [541, 347] on img at bounding box center [506, 305] width 170 height 170
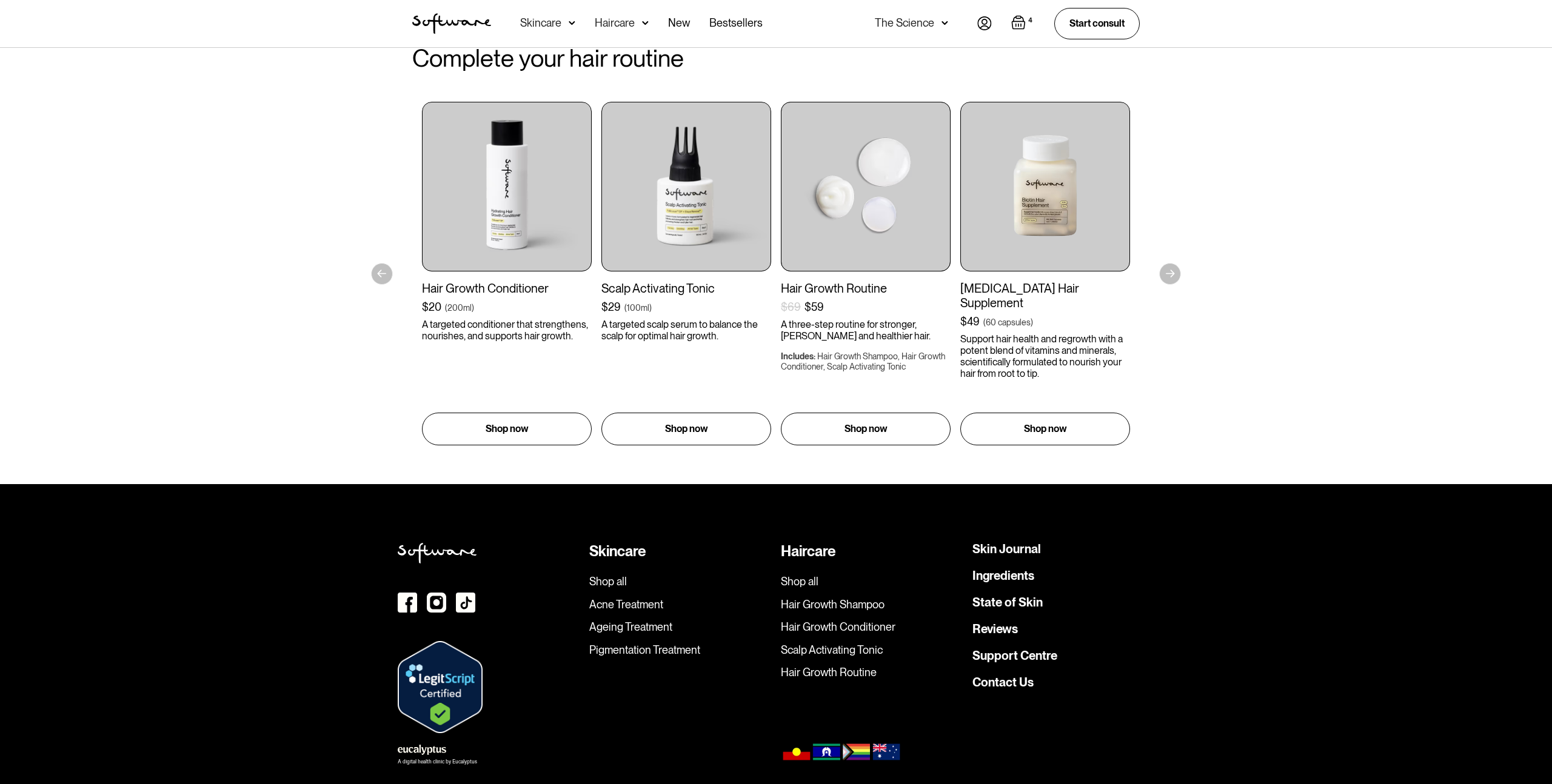
scroll to position [2020, 0]
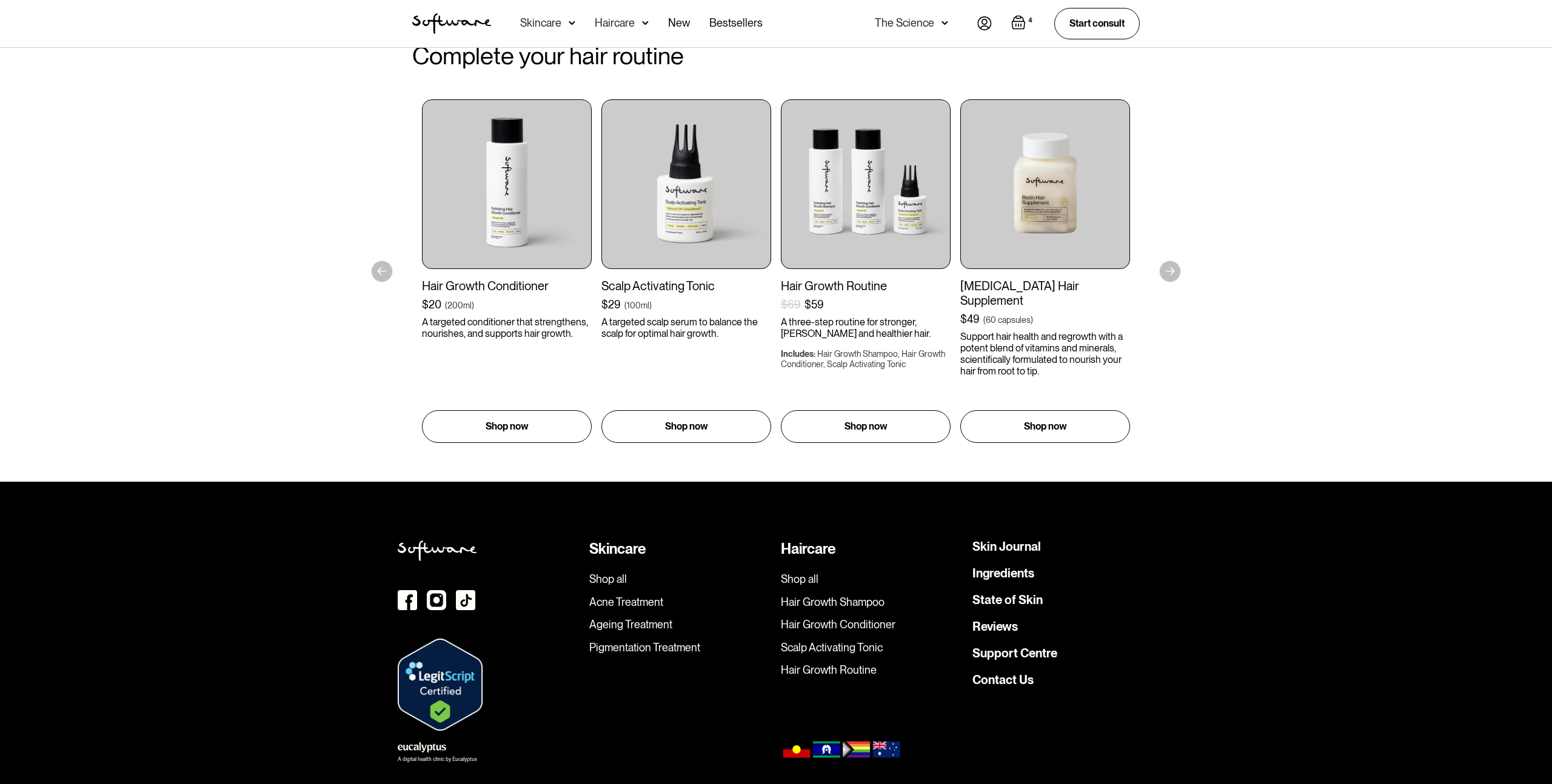
click at [1022, 23] on img "Open cart containing 4 items" at bounding box center [1019, 23] width 15 height 15
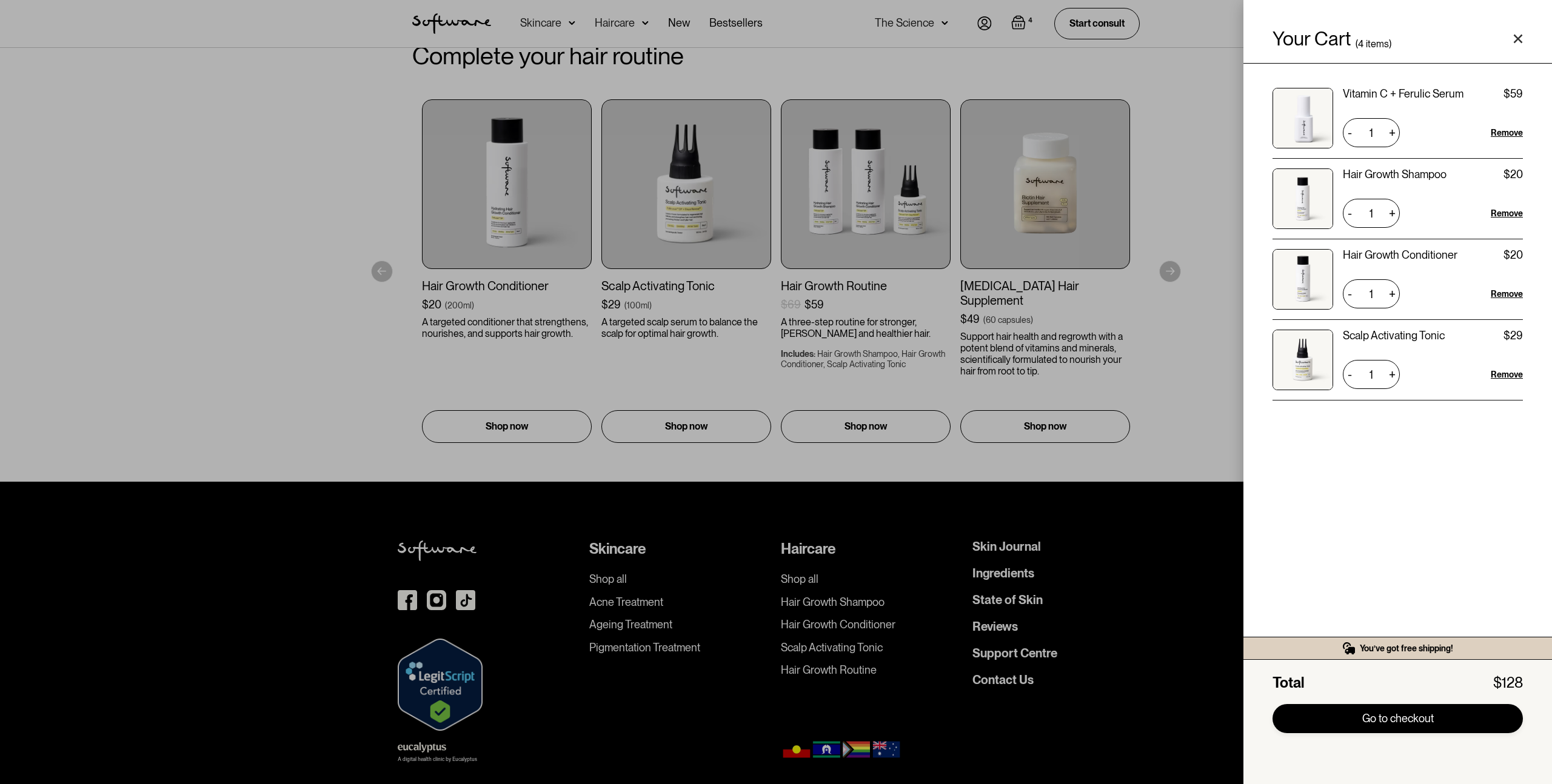
click at [1427, 711] on link "Go to checkout" at bounding box center [1397, 719] width 250 height 29
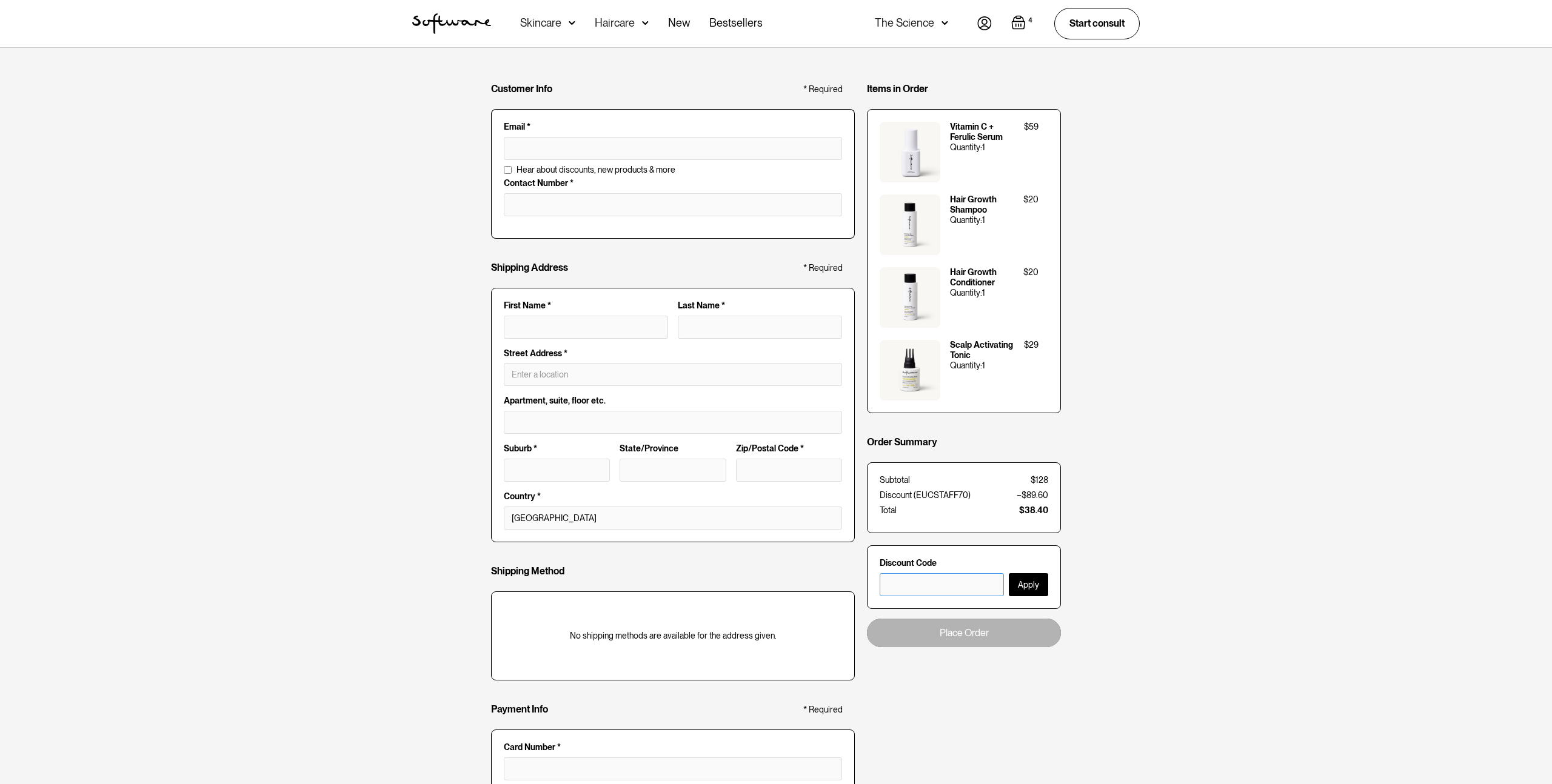
click at [964, 576] on input "text" at bounding box center [942, 584] width 124 height 23
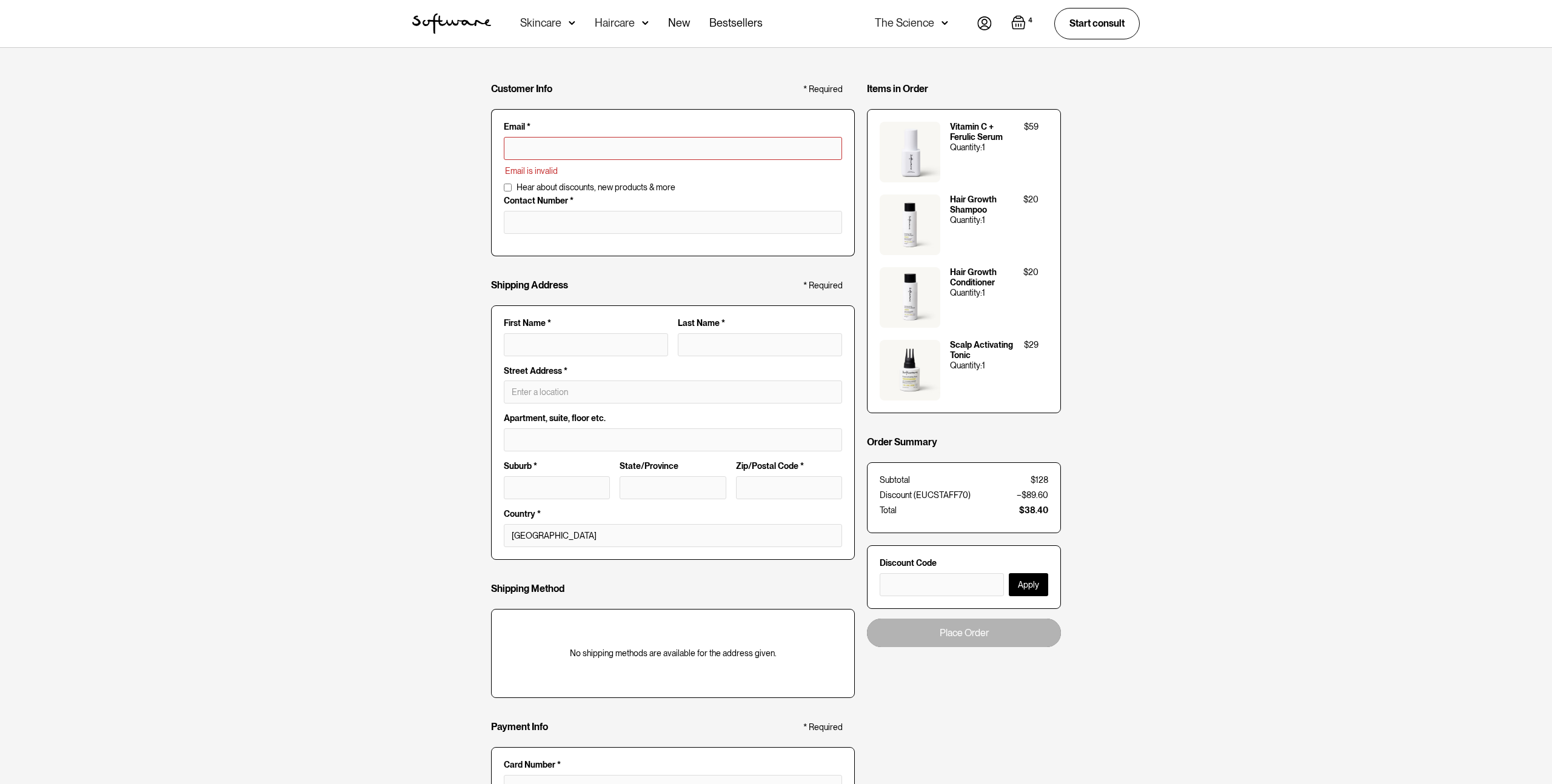
click at [1102, 562] on div "Customer Info * Required Email * Email is invalid Additional Information Hear a…" at bounding box center [776, 475] width 1552 height 854
click at [1121, 228] on div "Customer Info * Required Email * Email is invalid Additional Information Hear a…" at bounding box center [776, 475] width 1552 height 854
click at [554, 29] on div "Skincare" at bounding box center [541, 23] width 41 height 12
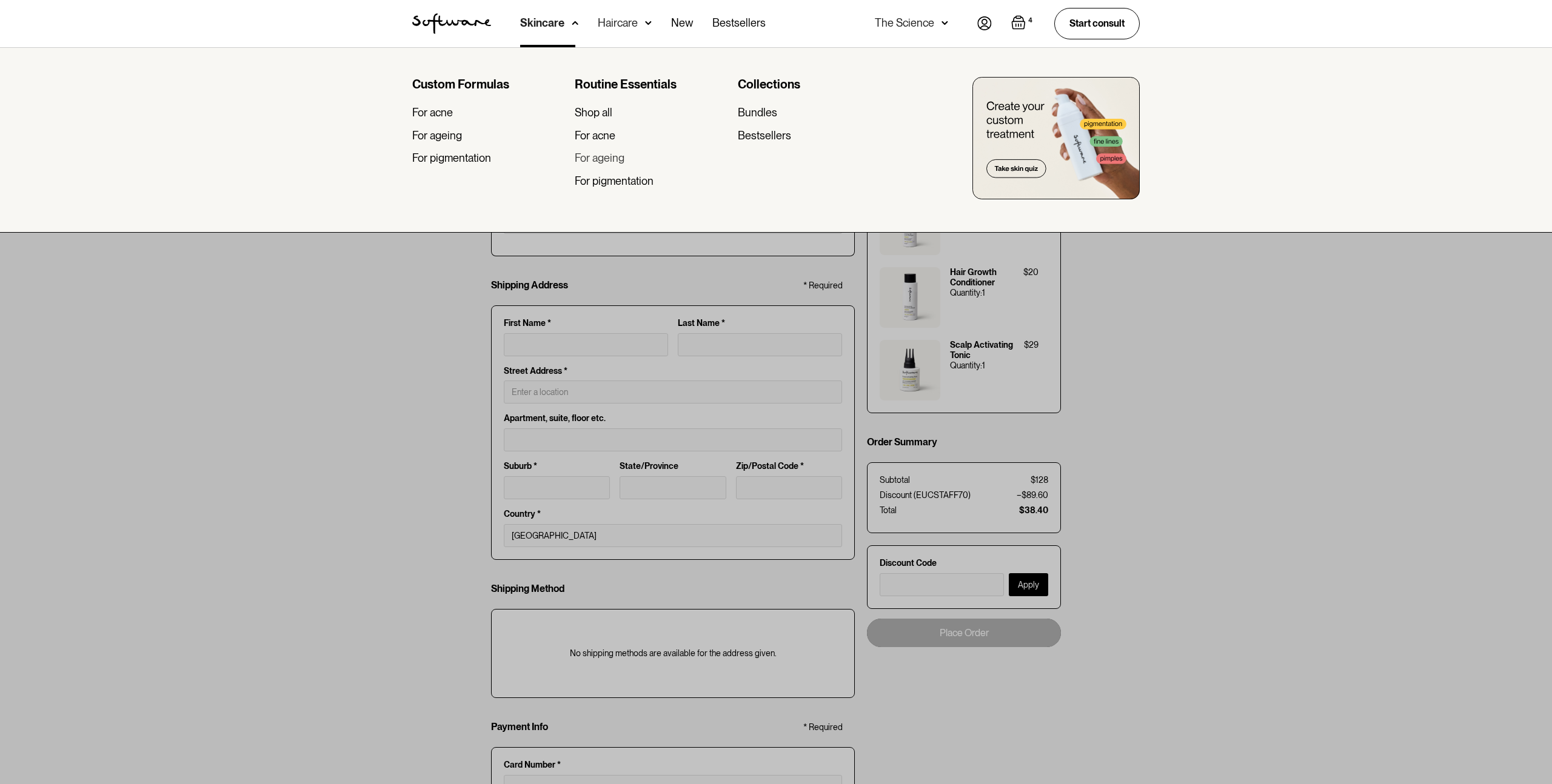
click at [610, 154] on div "For ageing" at bounding box center [599, 158] width 50 height 13
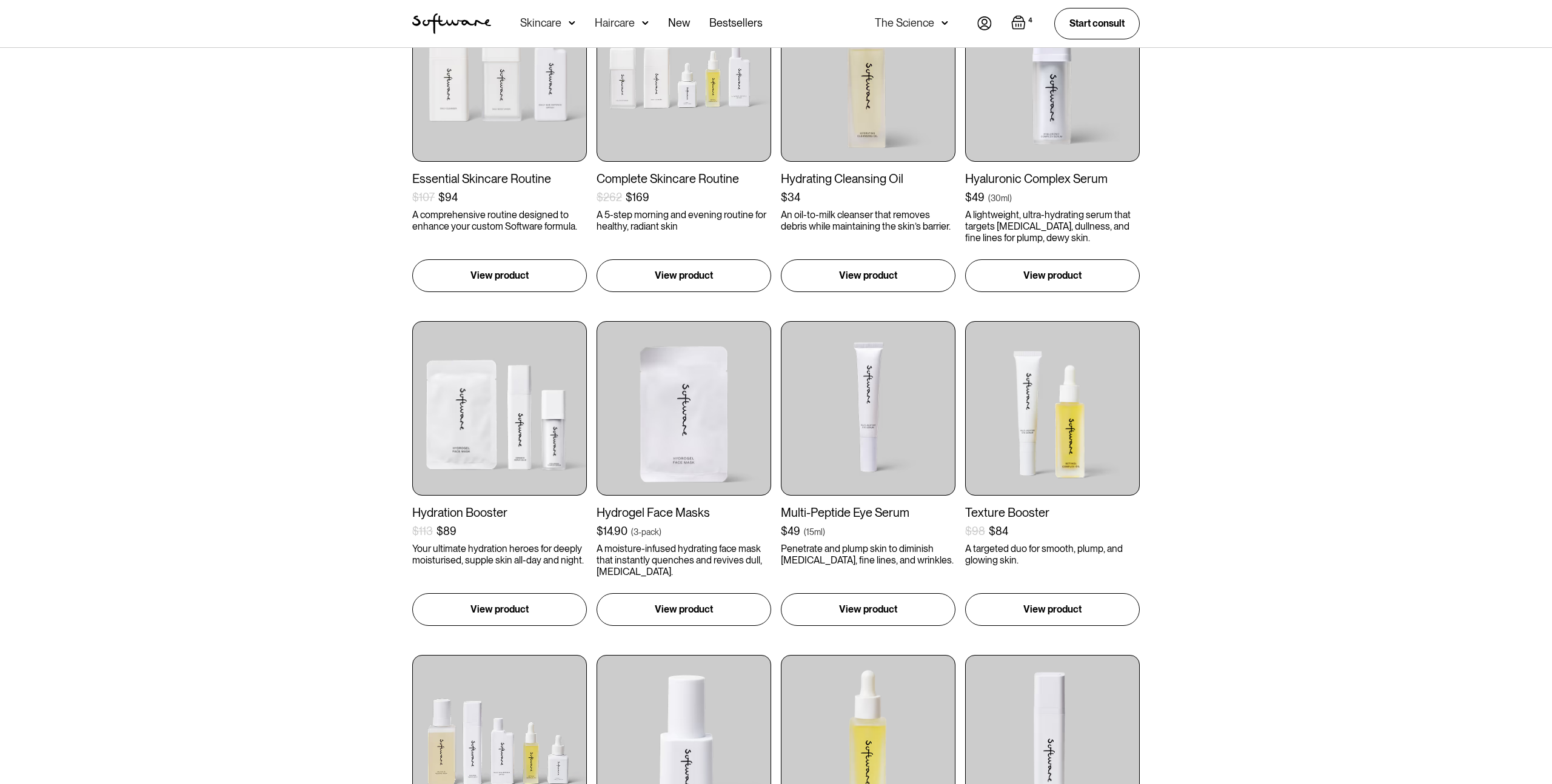
scroll to position [317, 0]
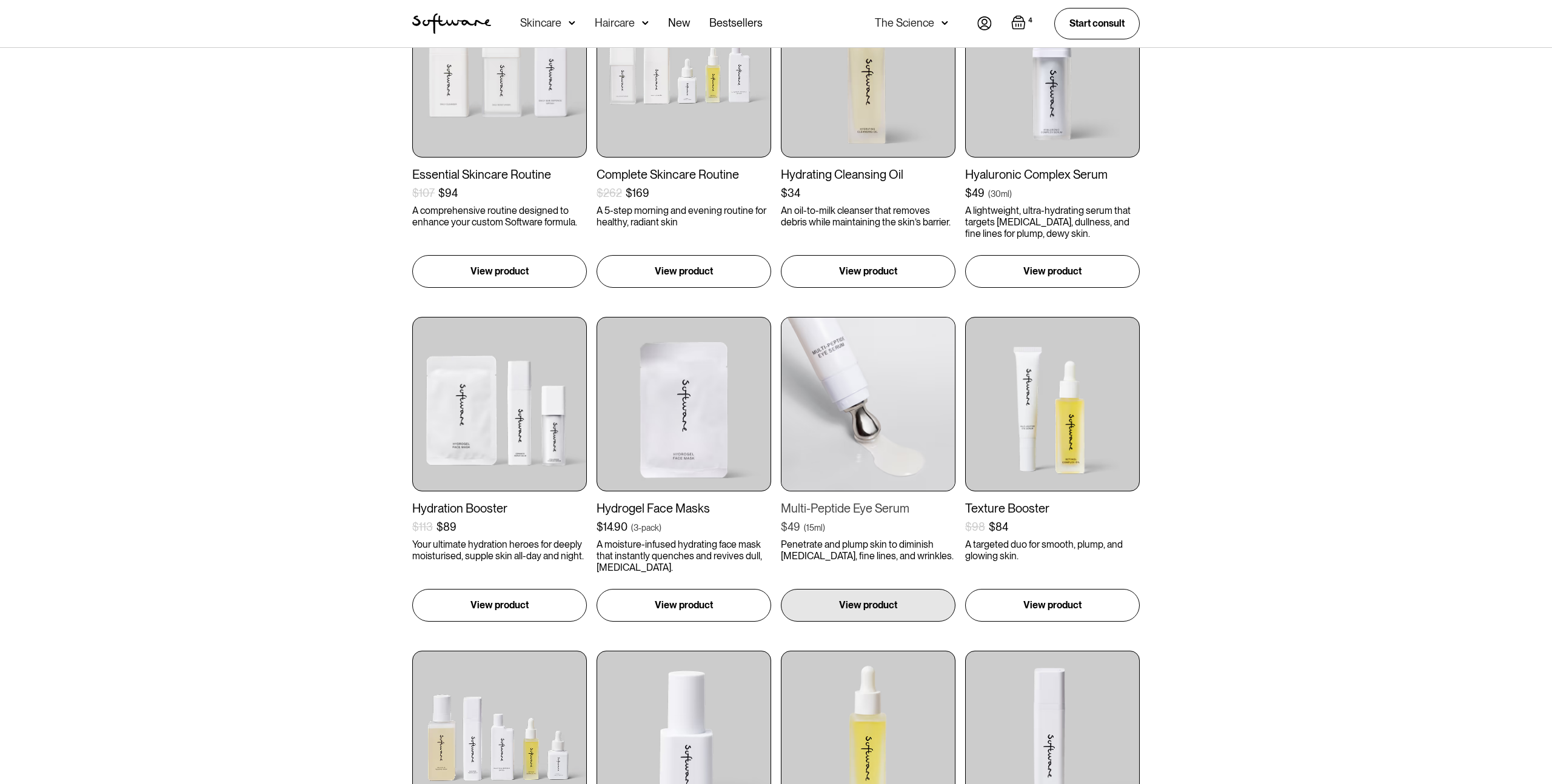
click at [895, 432] on img at bounding box center [868, 404] width 175 height 175
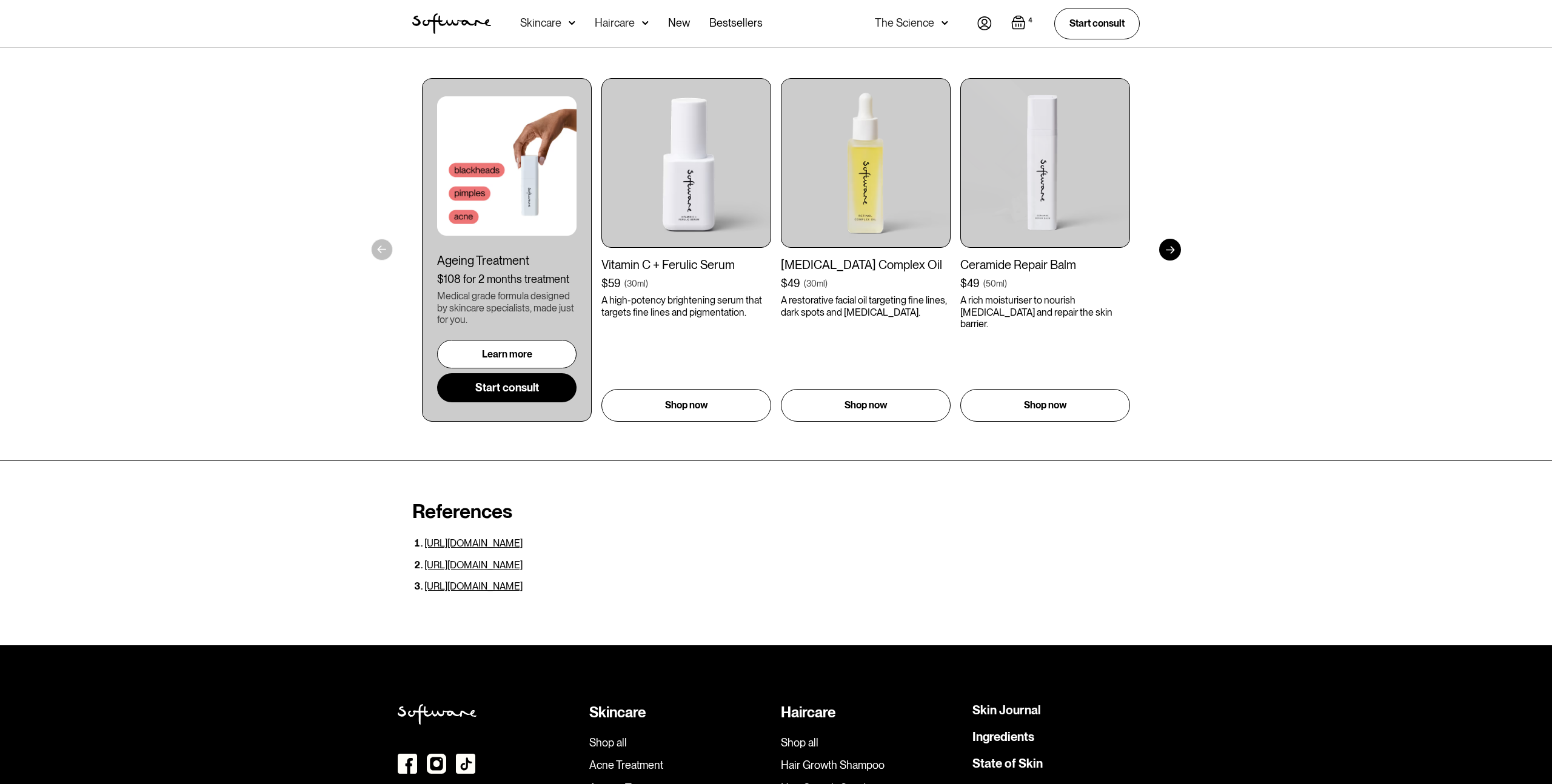
scroll to position [2640, 0]
